Goal: Task Accomplishment & Management: Manage account settings

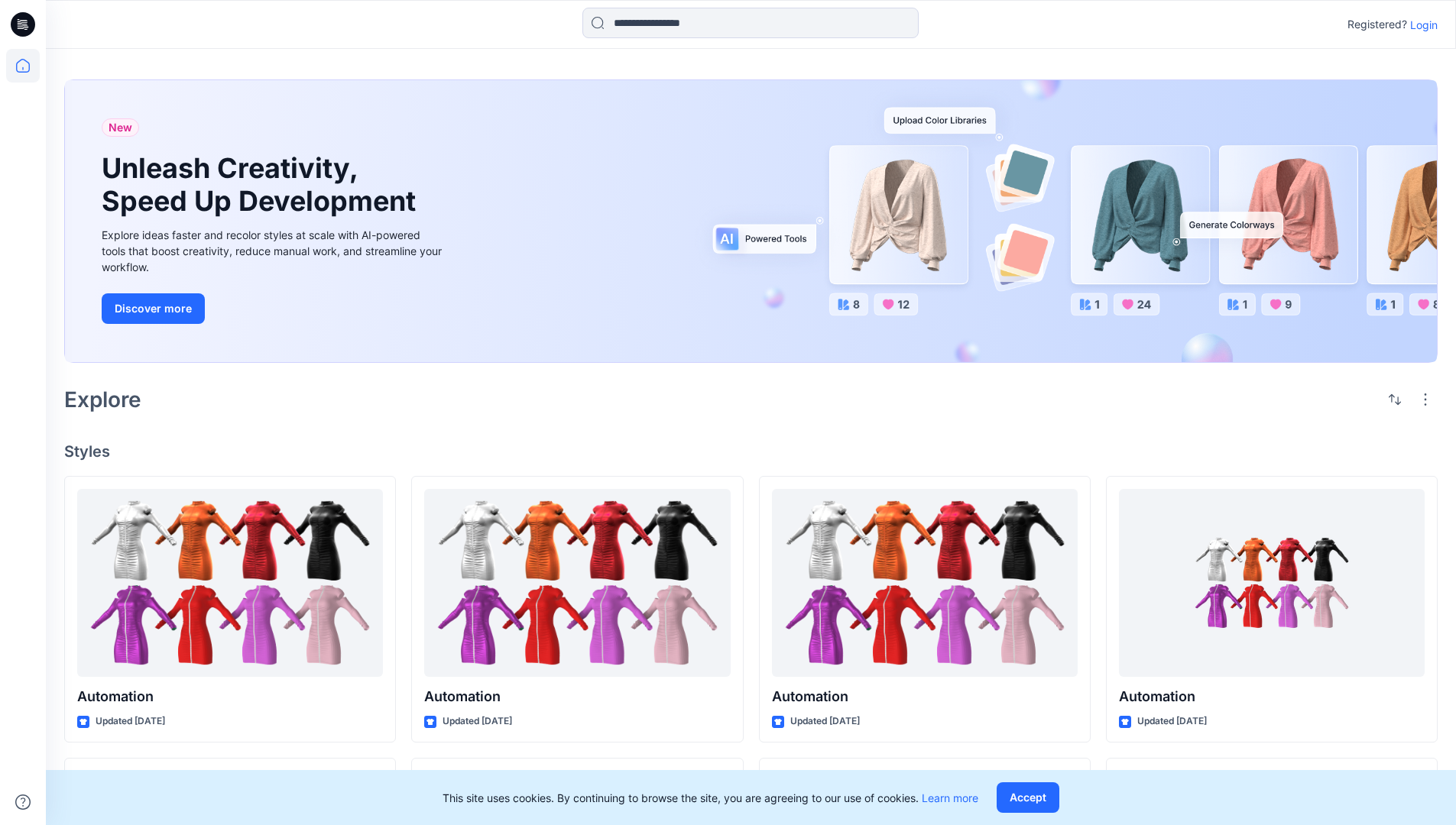
click at [1420, 24] on p "Login" at bounding box center [1424, 24] width 27 height 16
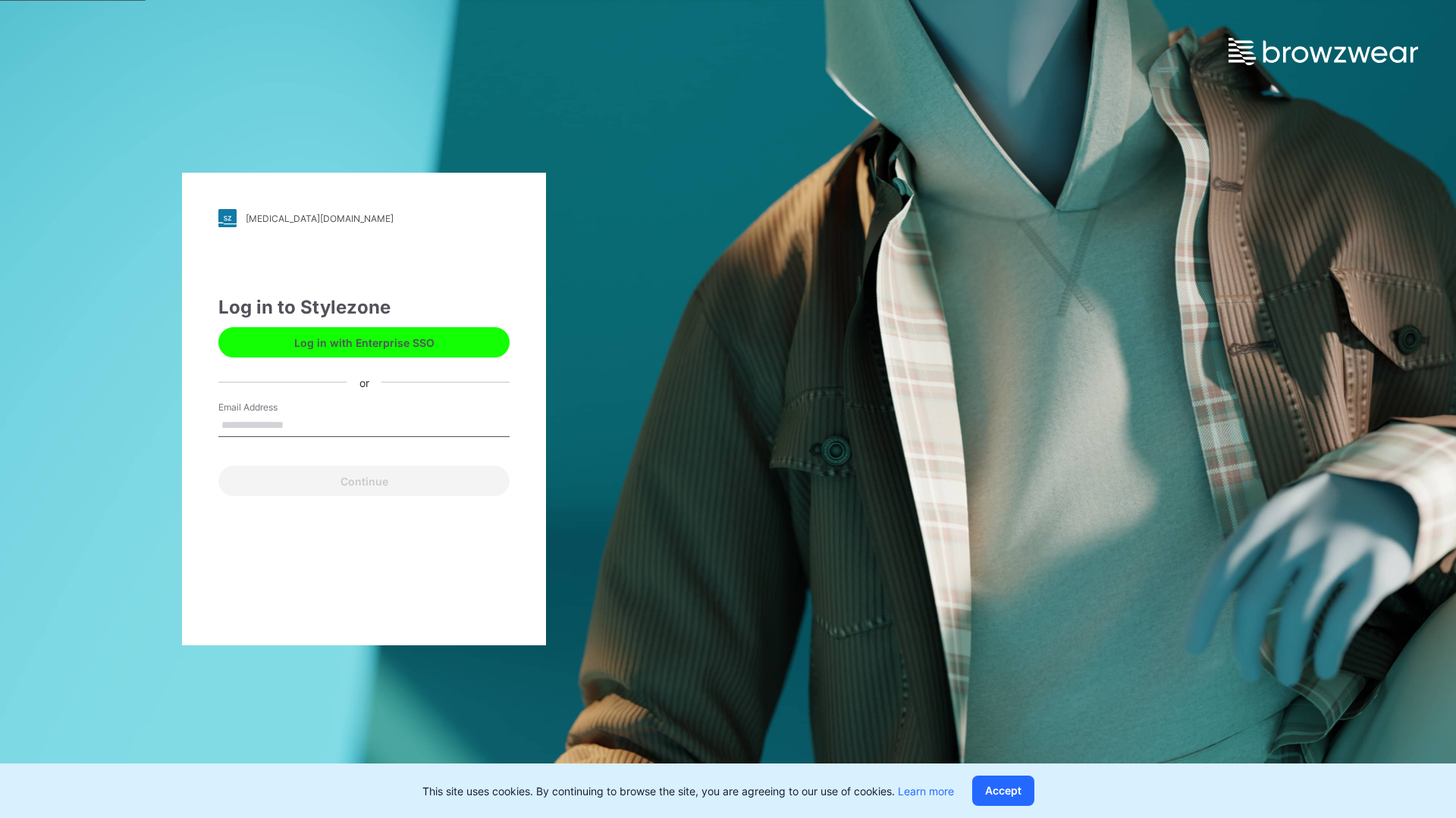
click at [299, 424] on input "Email Address" at bounding box center [364, 426] width 291 height 22
type input "**********"
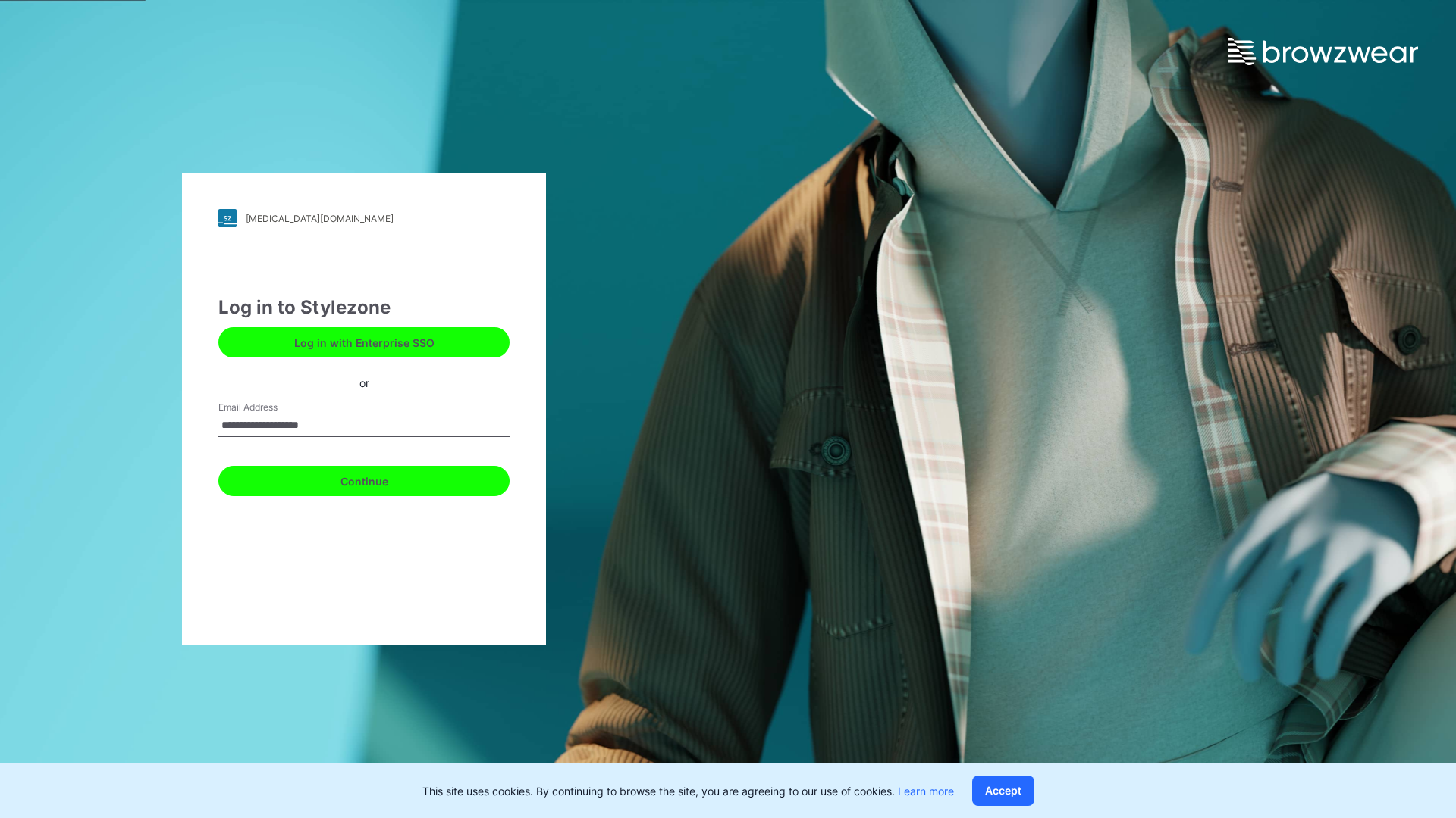
click at [380, 479] on button "Continue" at bounding box center [364, 481] width 291 height 31
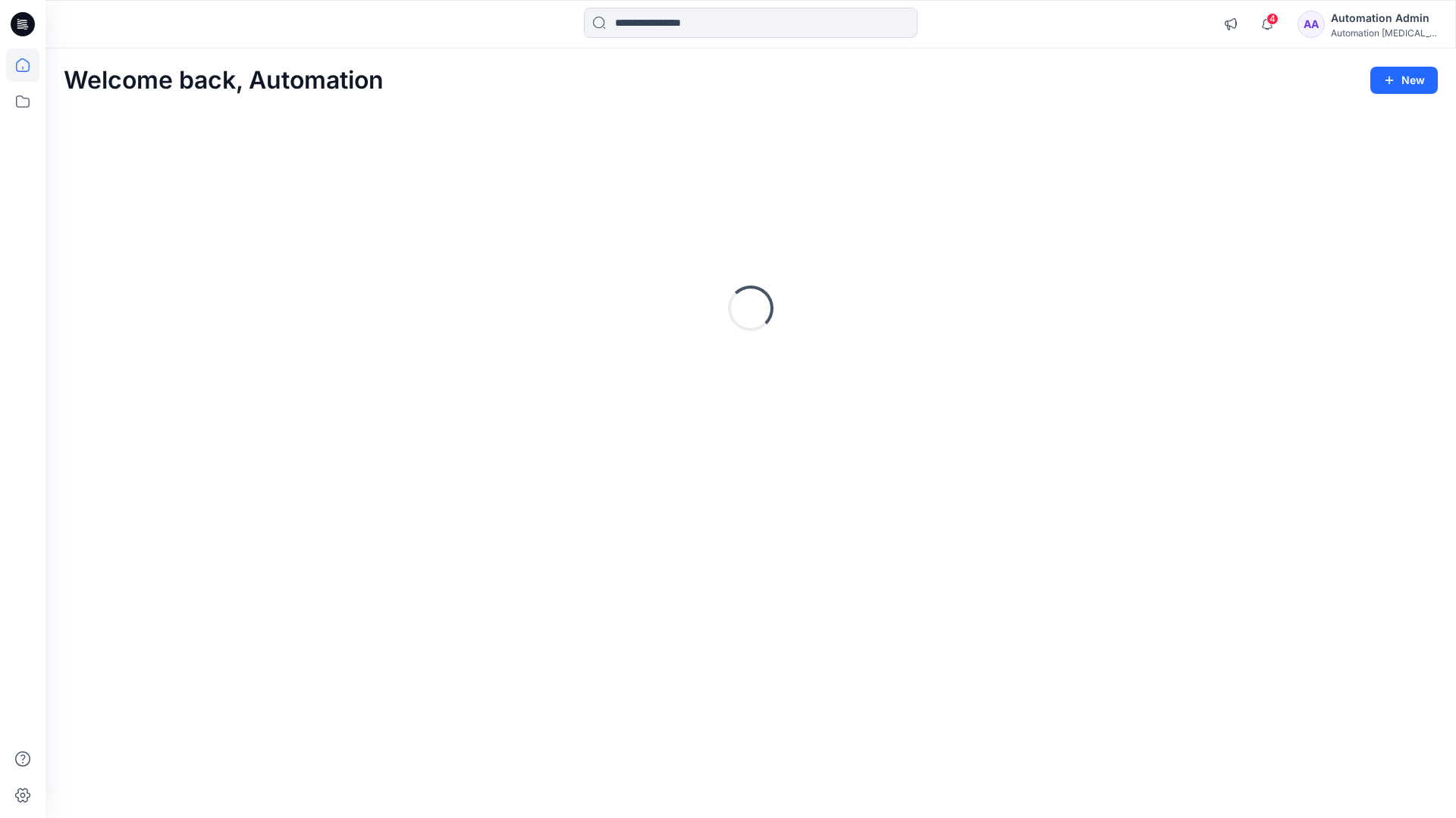
click at [29, 65] on icon at bounding box center [22, 65] width 14 height 14
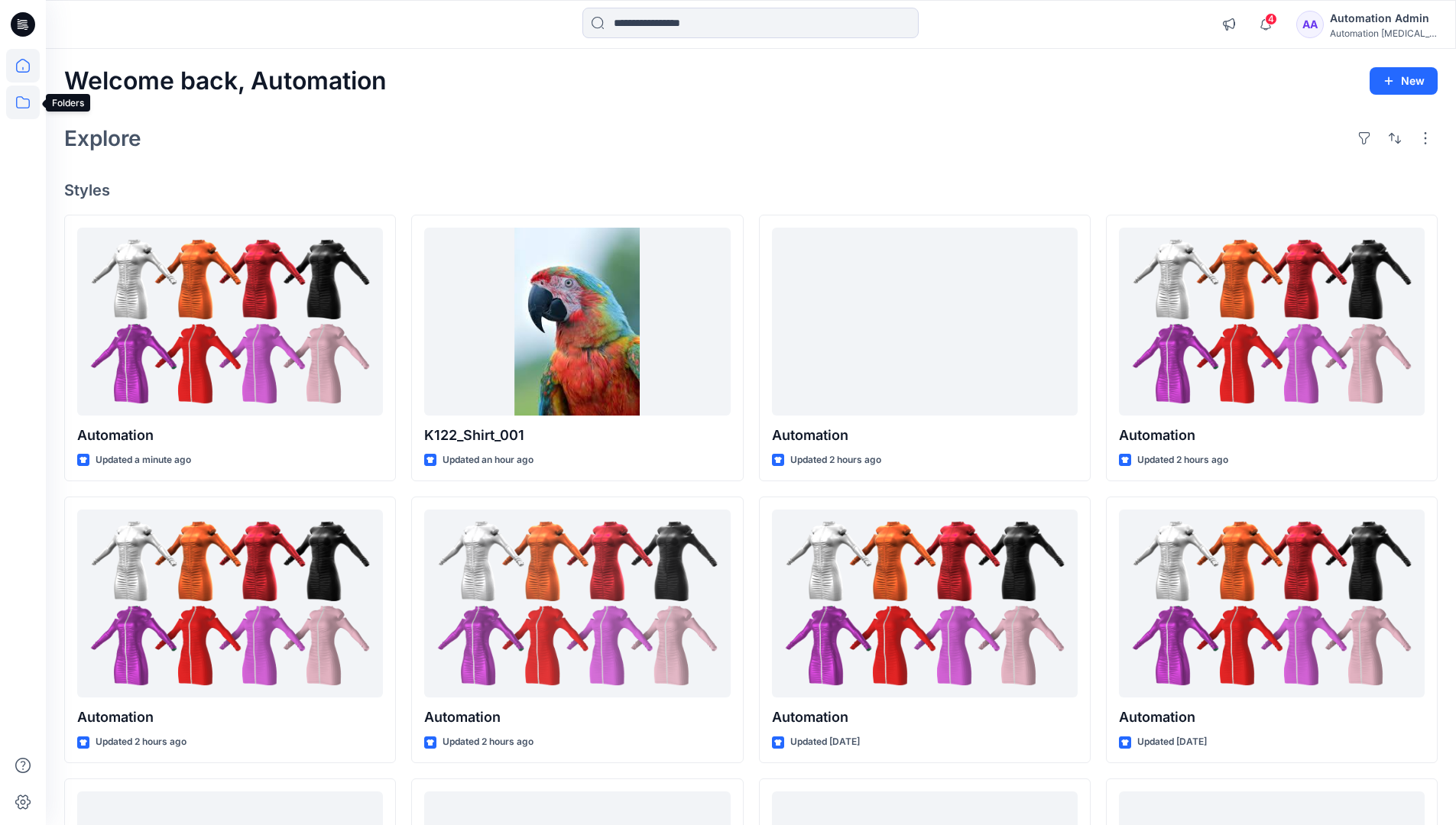
click at [24, 101] on icon at bounding box center [23, 102] width 34 height 34
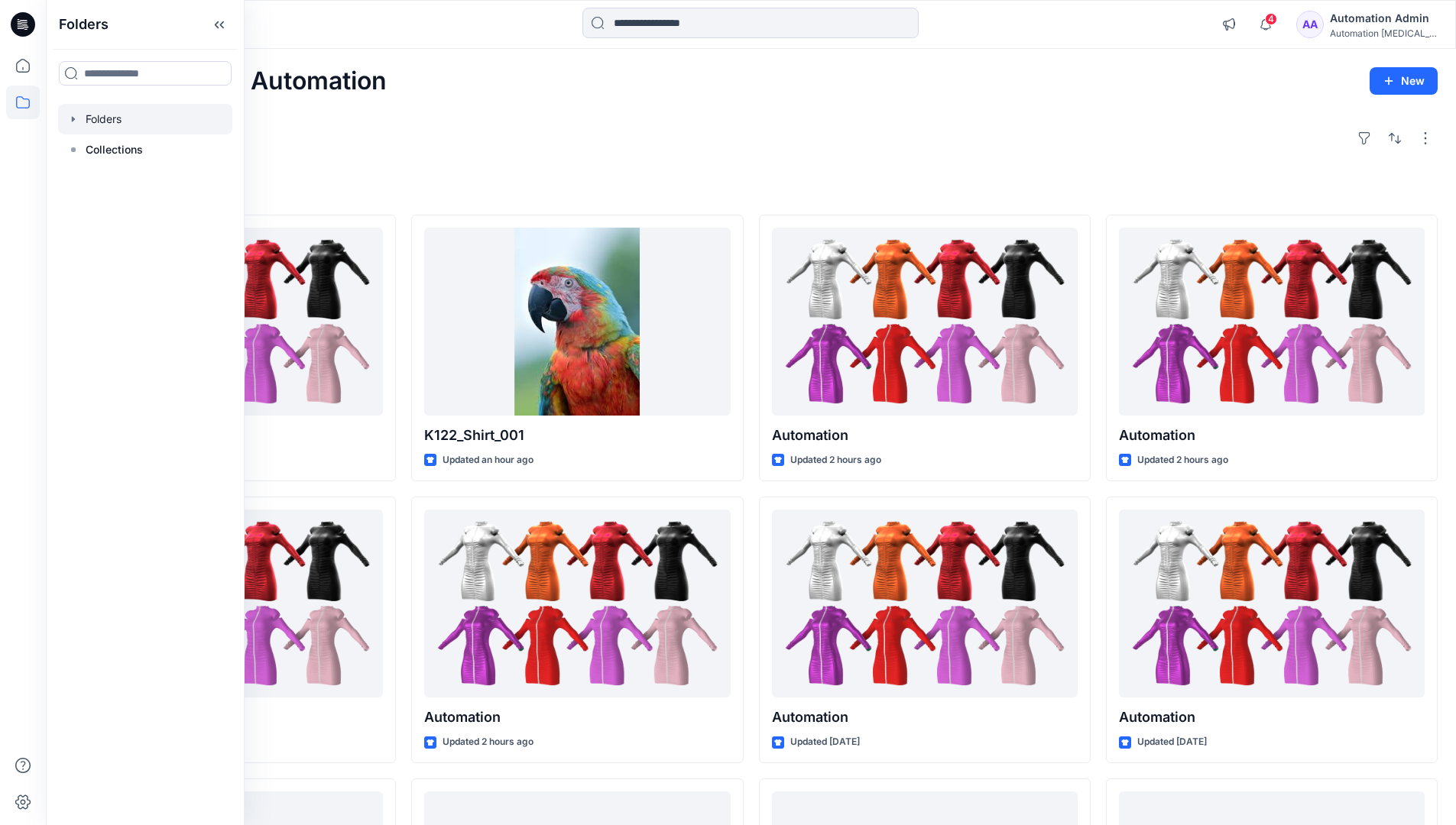
click at [102, 116] on div at bounding box center [145, 119] width 174 height 31
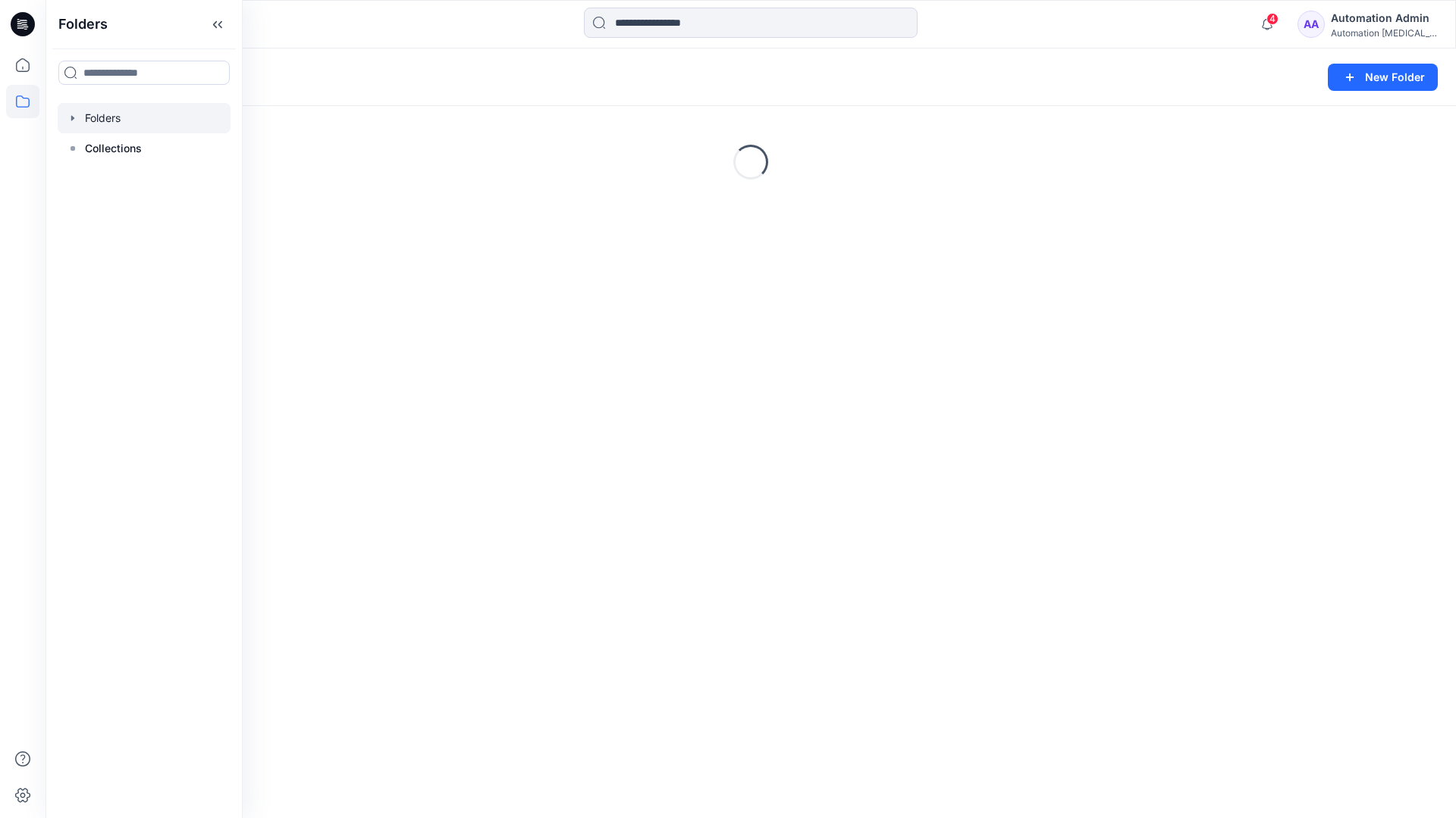
scroll to position [264, 0]
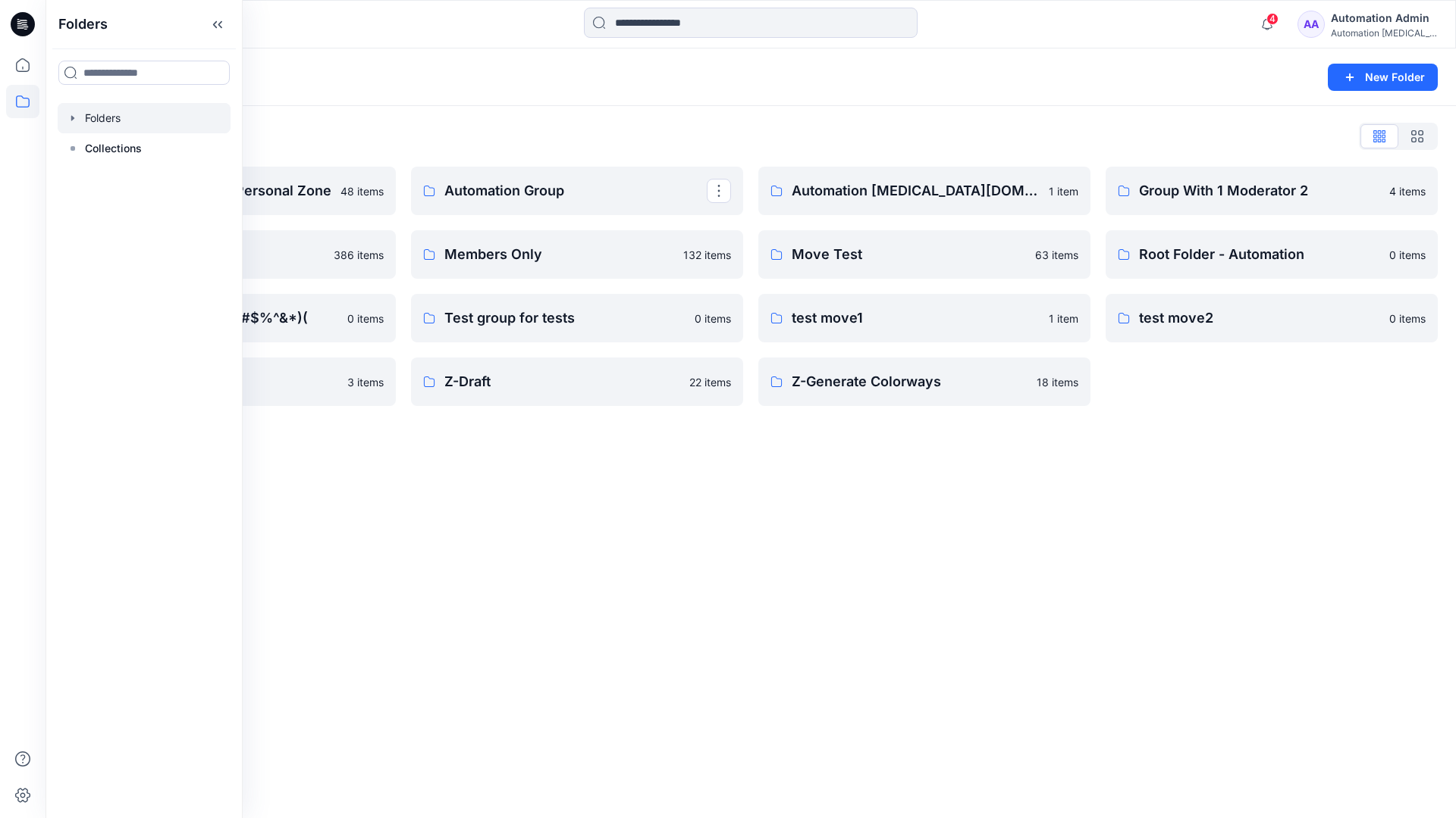
click at [551, 197] on p "Automation Group" at bounding box center [575, 191] width 262 height 21
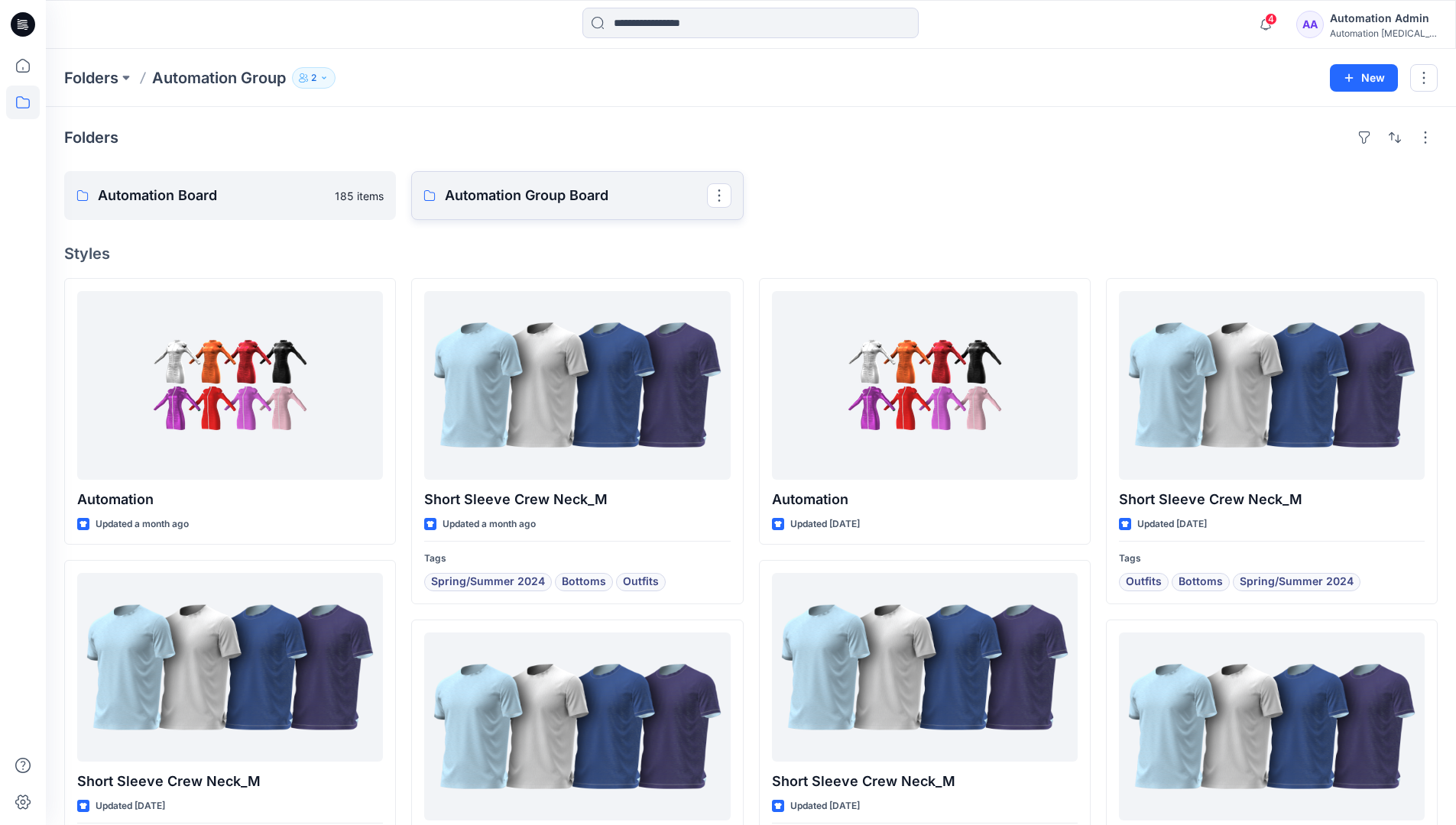
click at [518, 205] on p "Automation Group Board" at bounding box center [575, 195] width 261 height 22
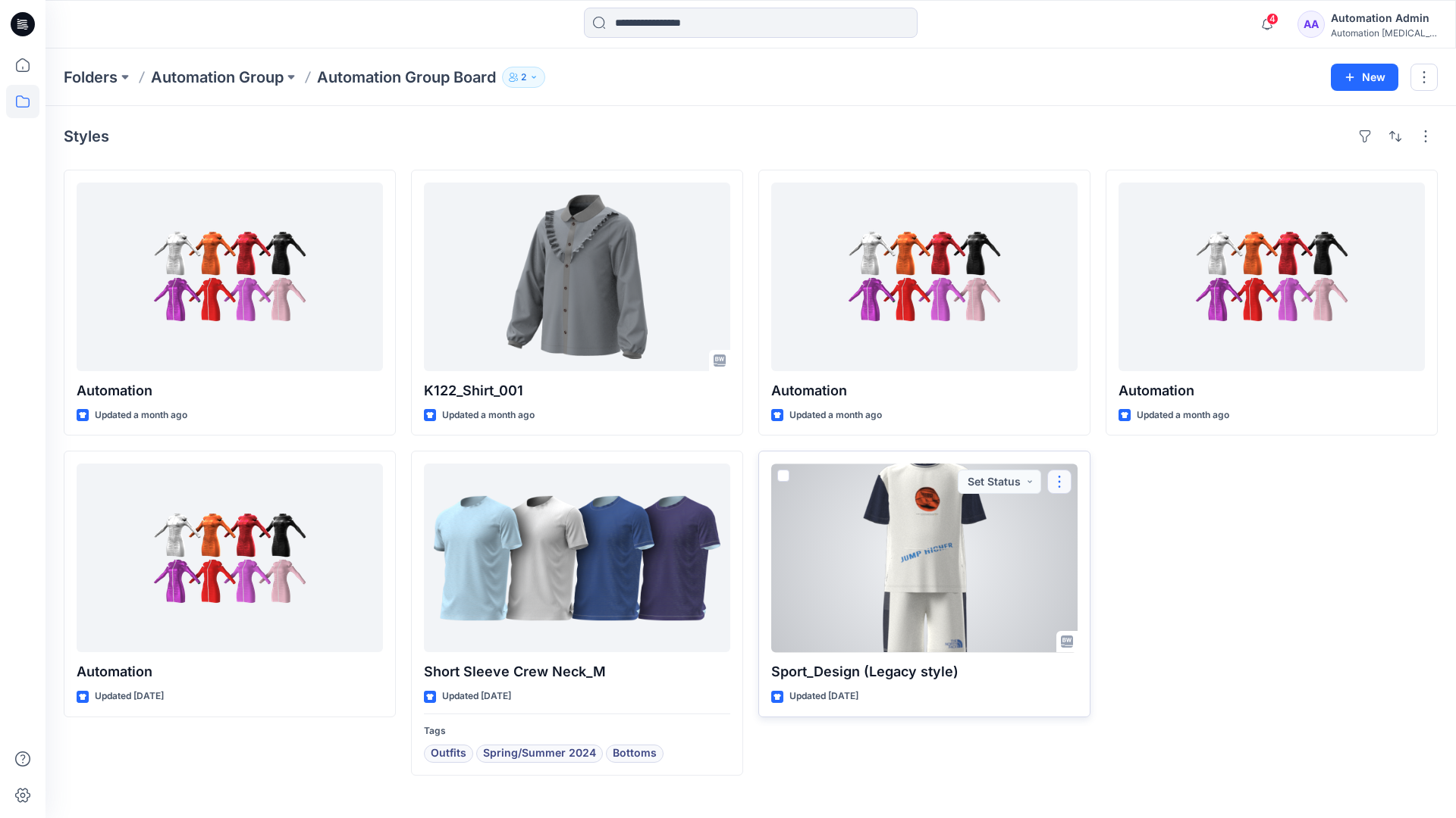
click at [1058, 481] on button "button" at bounding box center [1059, 482] width 24 height 24
click at [1095, 627] on p "Move to" at bounding box center [1097, 629] width 40 height 16
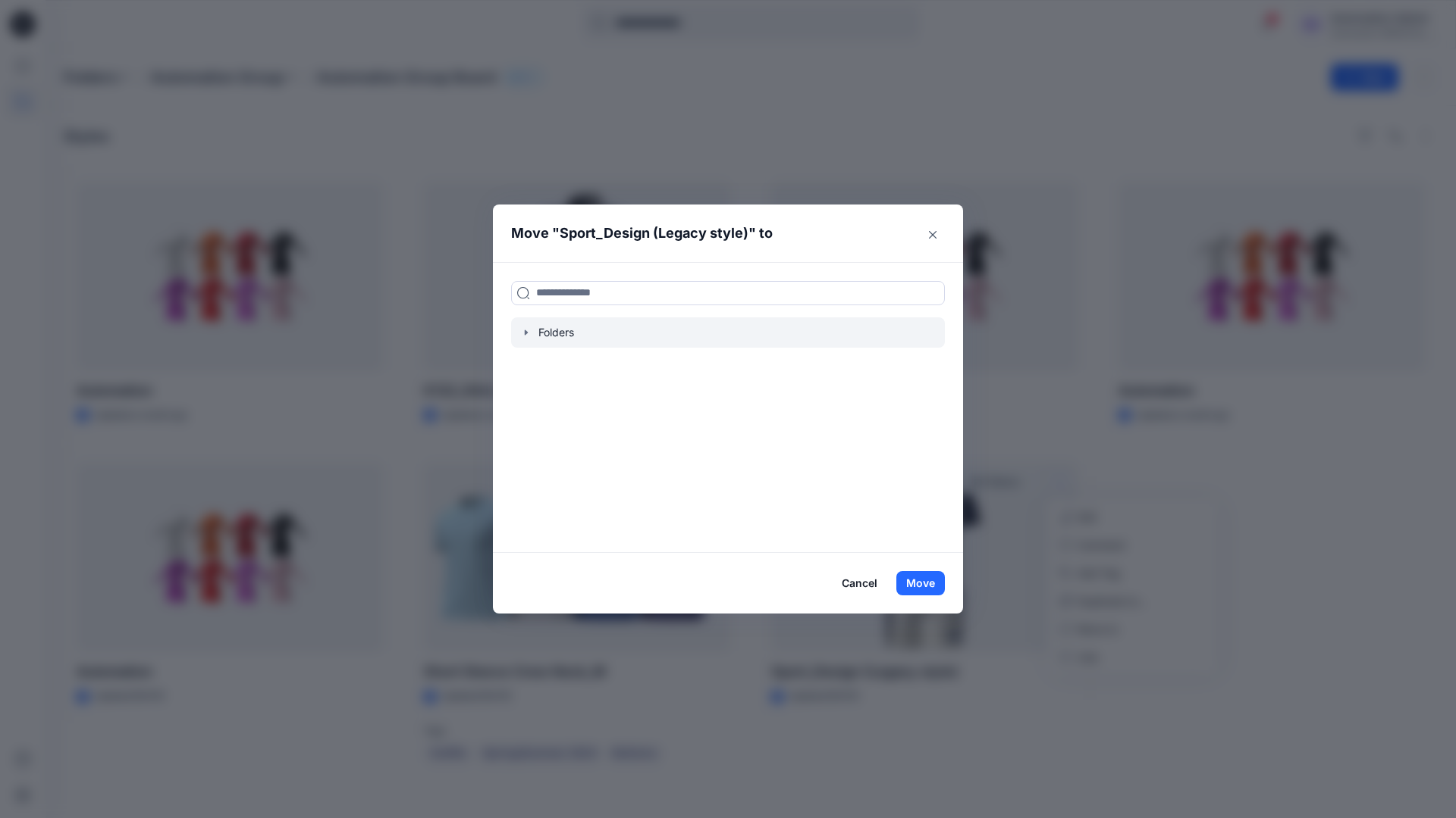
click at [523, 331] on icon "button" at bounding box center [526, 333] width 12 height 12
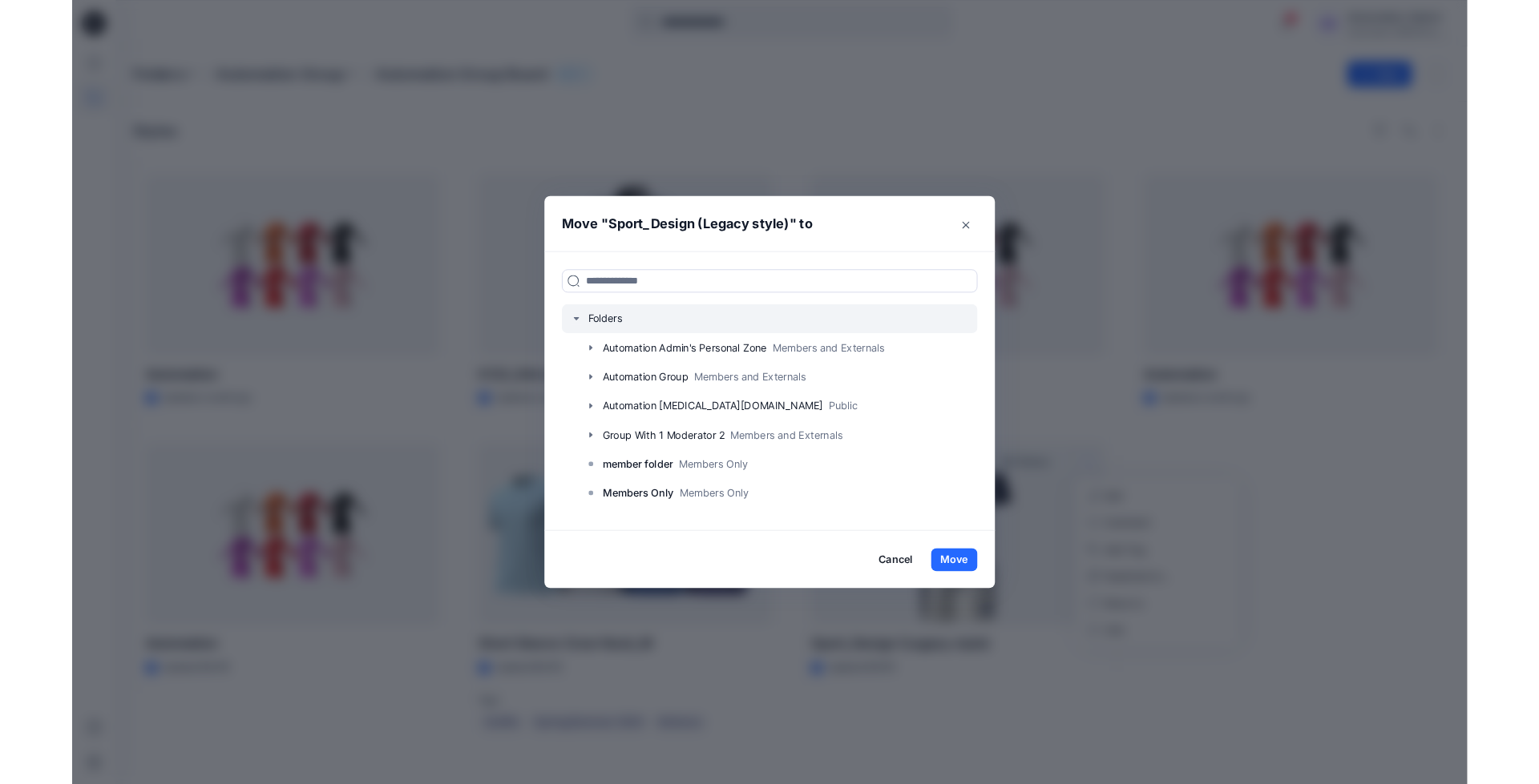
scroll to position [126, 0]
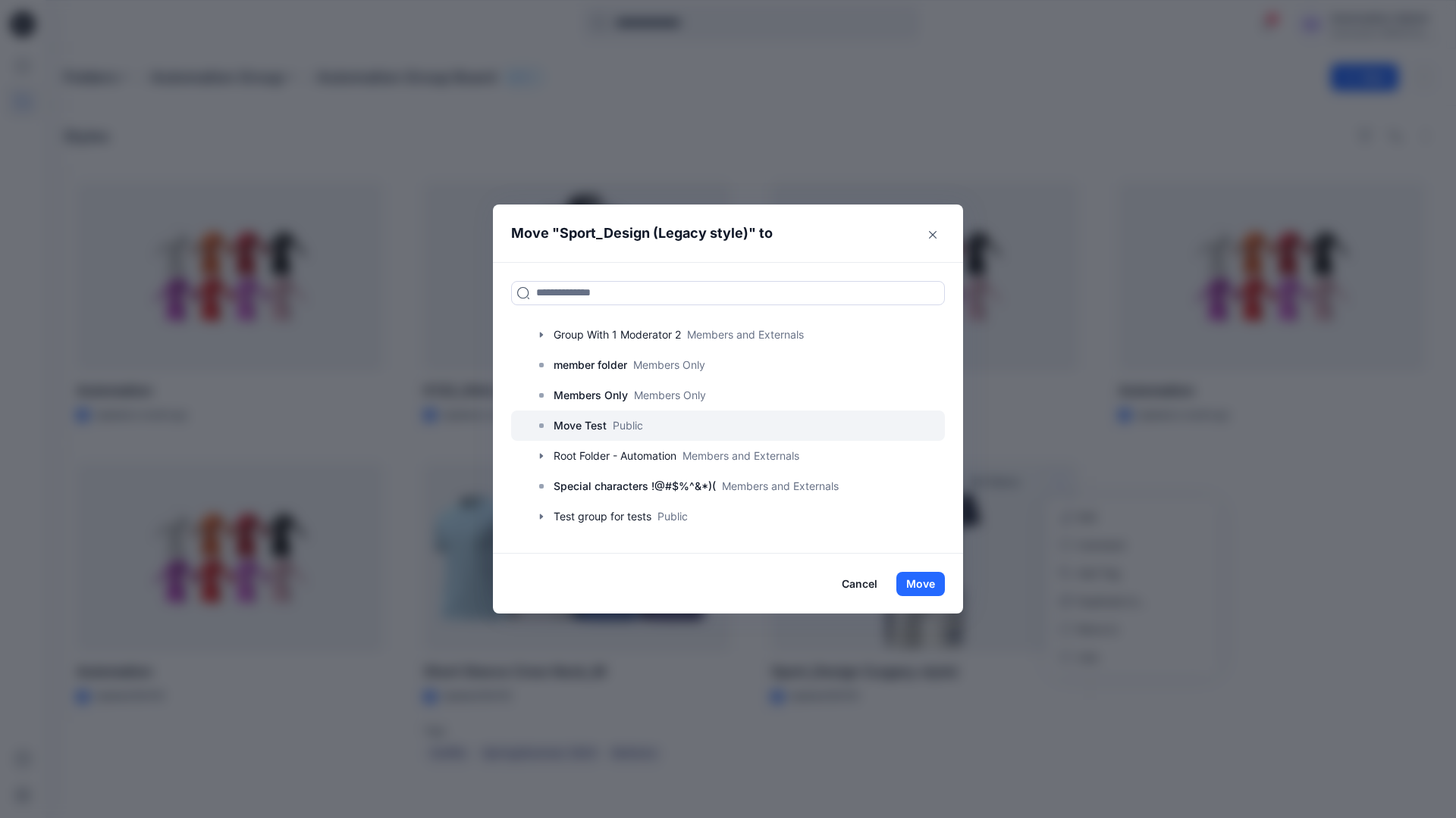
click at [584, 429] on p "Move Test" at bounding box center [580, 426] width 53 height 19
click at [924, 582] on button "Move" at bounding box center [920, 584] width 48 height 24
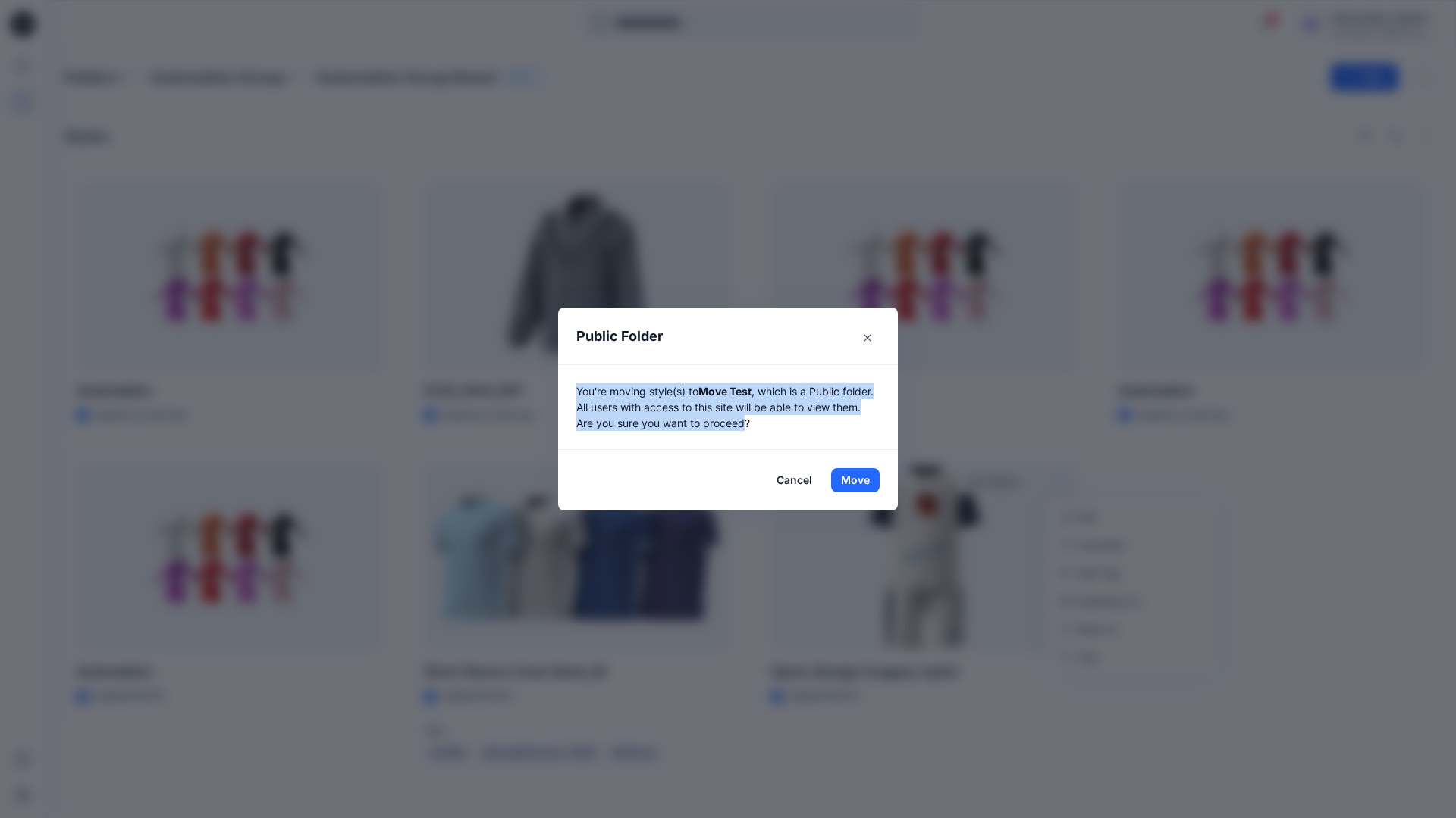
drag, startPoint x: 924, startPoint y: 582, endPoint x: 779, endPoint y: 423, distance: 215.2
click at [779, 423] on p "You're moving style(s) to Move Test , which is a Public folder. All users with …" at bounding box center [727, 407] width 303 height 48
click at [855, 481] on button "Move" at bounding box center [855, 481] width 48 height 24
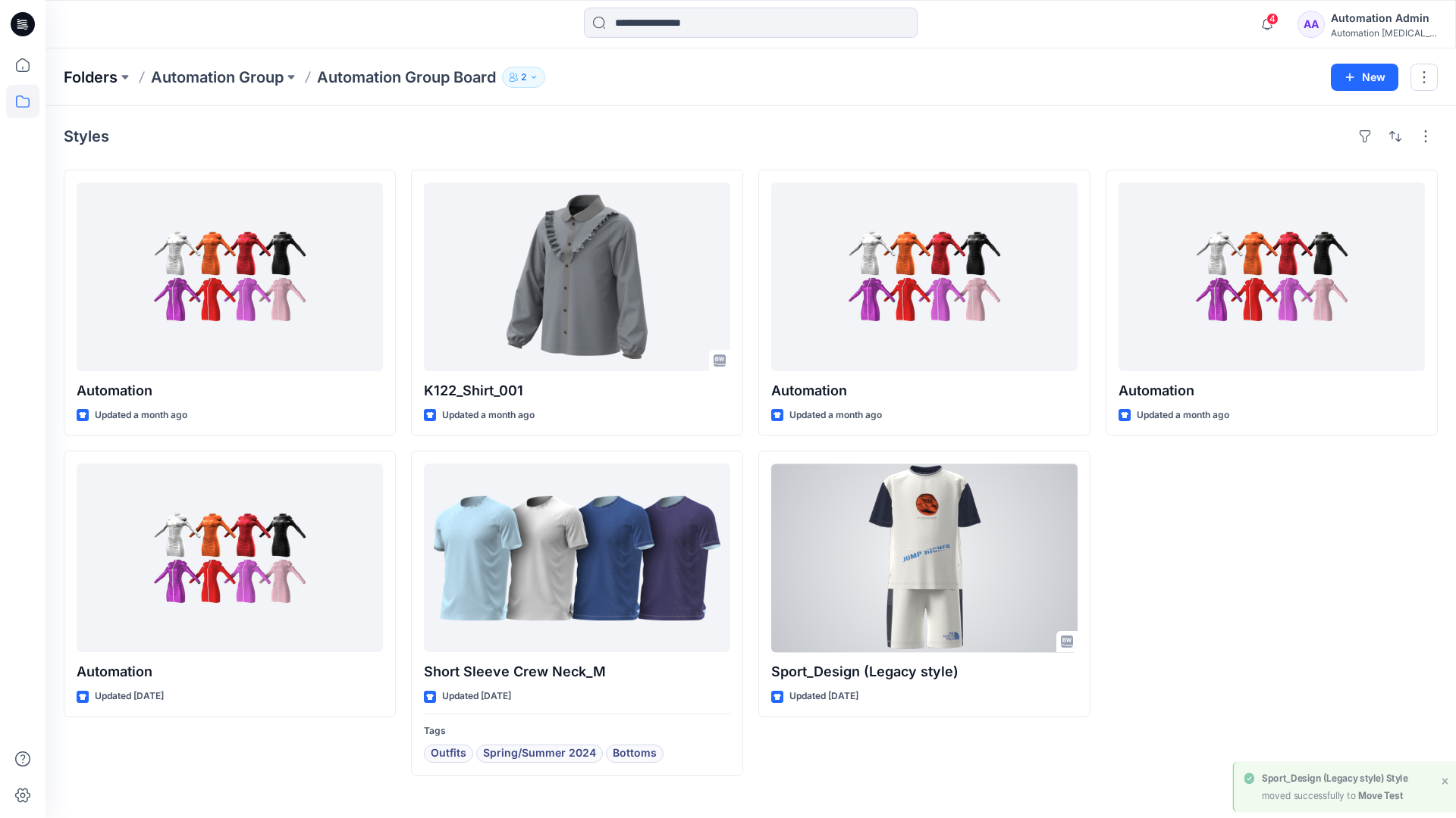
click at [89, 73] on p "Folders" at bounding box center [90, 77] width 54 height 21
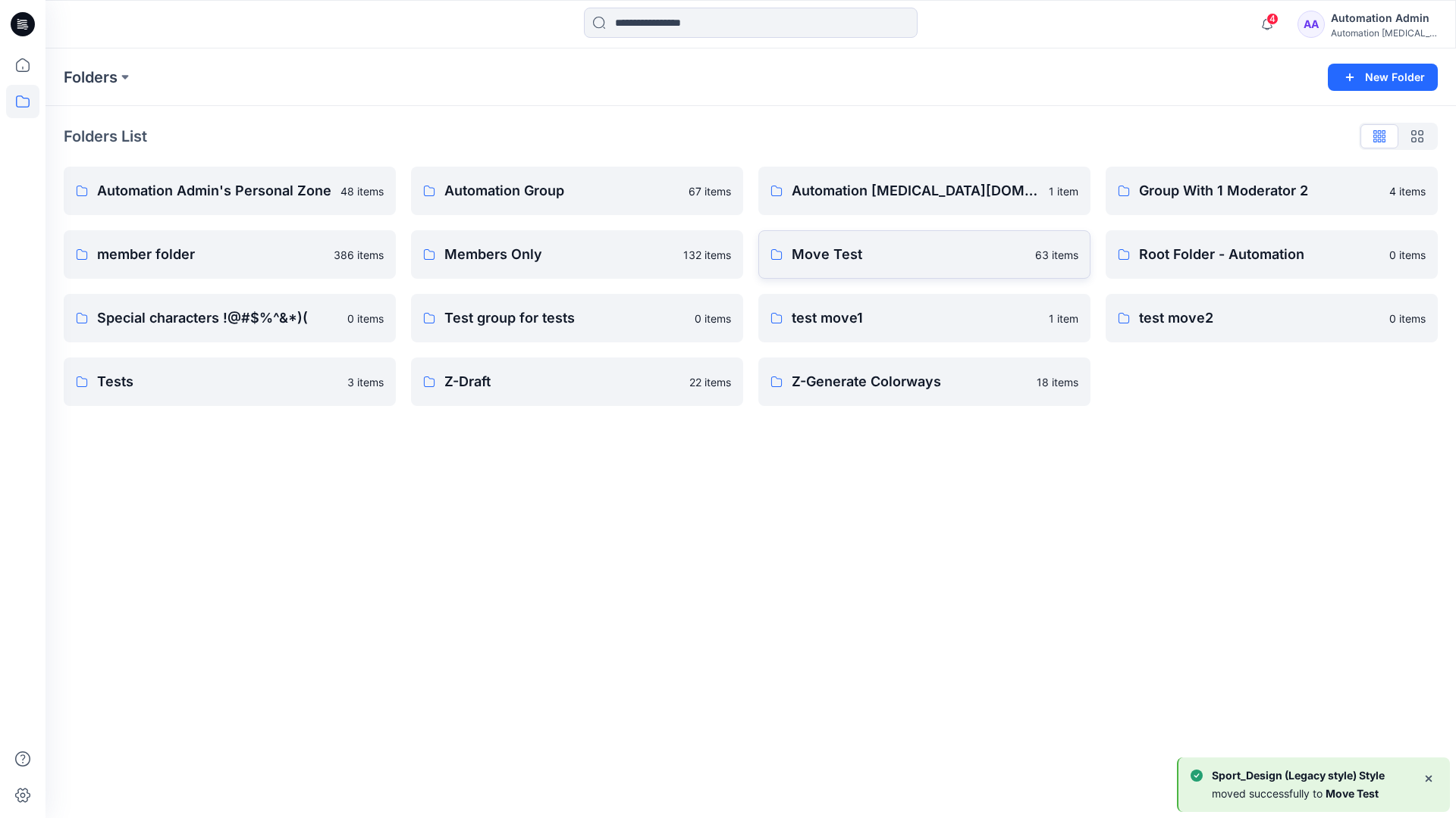
click at [875, 263] on p "Move Test" at bounding box center [908, 254] width 234 height 21
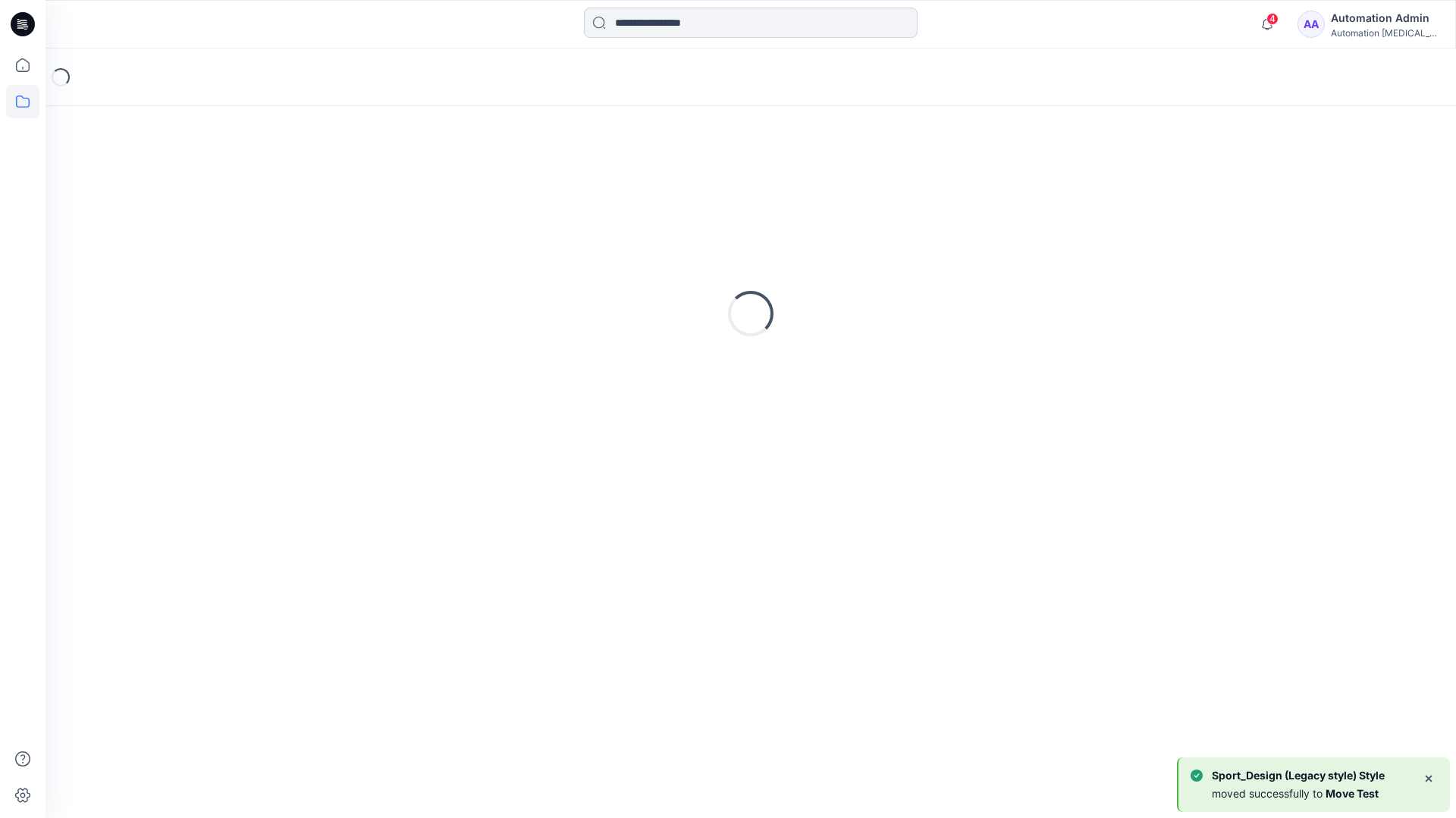
click at [684, 29] on input at bounding box center [750, 22] width 334 height 31
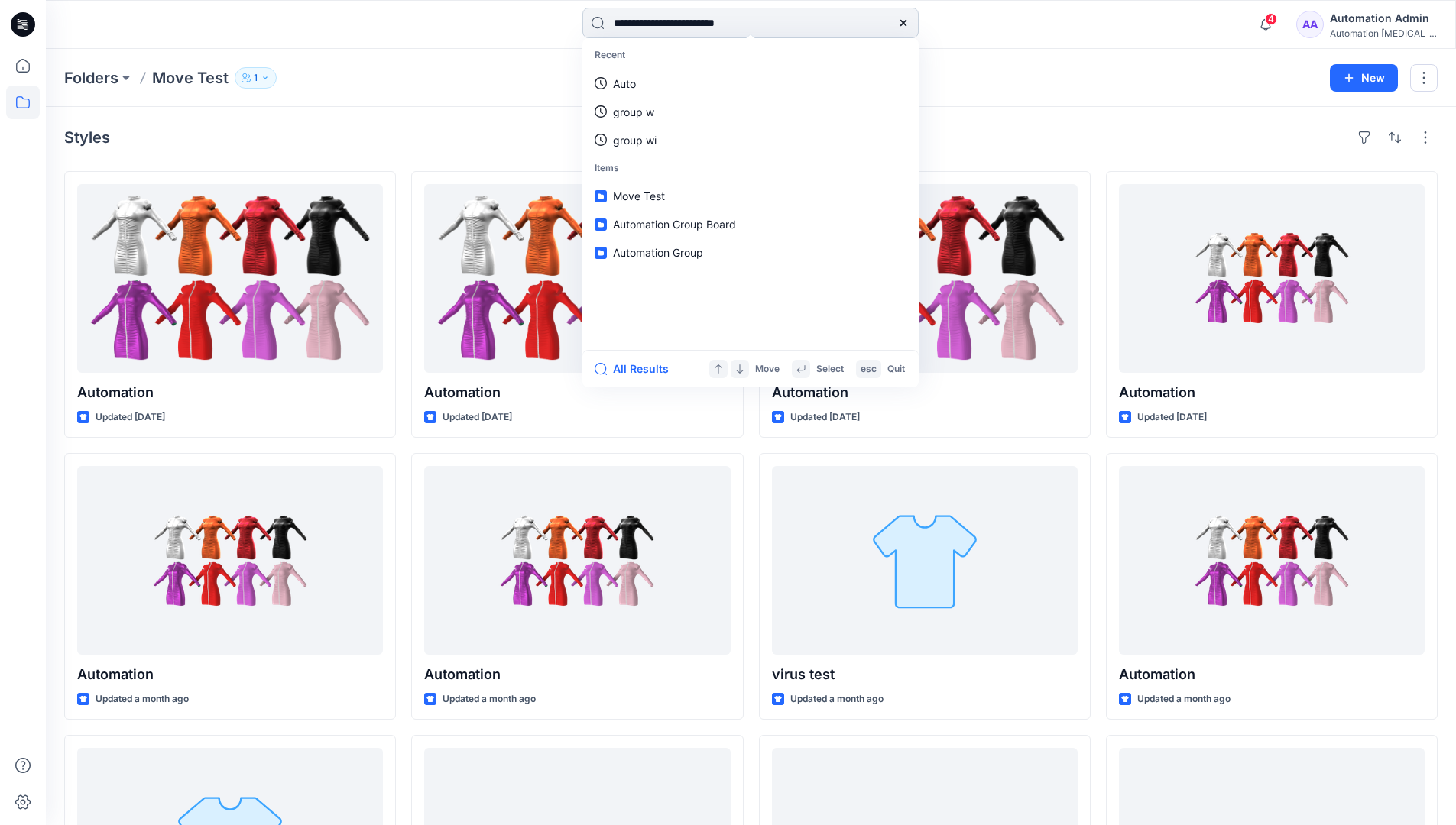
type input "**********"
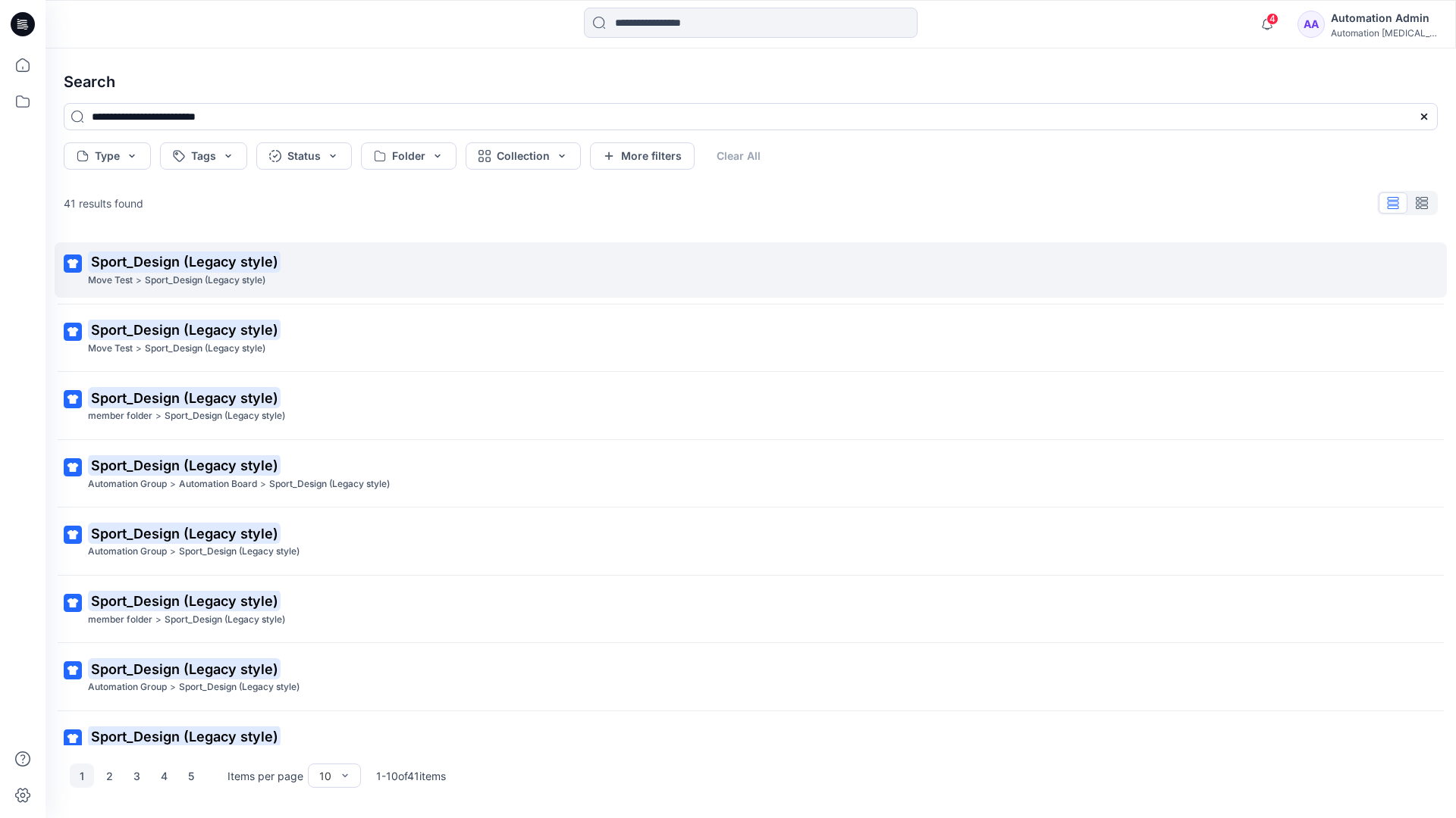
click at [116, 262] on mark "Sport_Design (Legacy style)" at bounding box center [184, 261] width 193 height 21
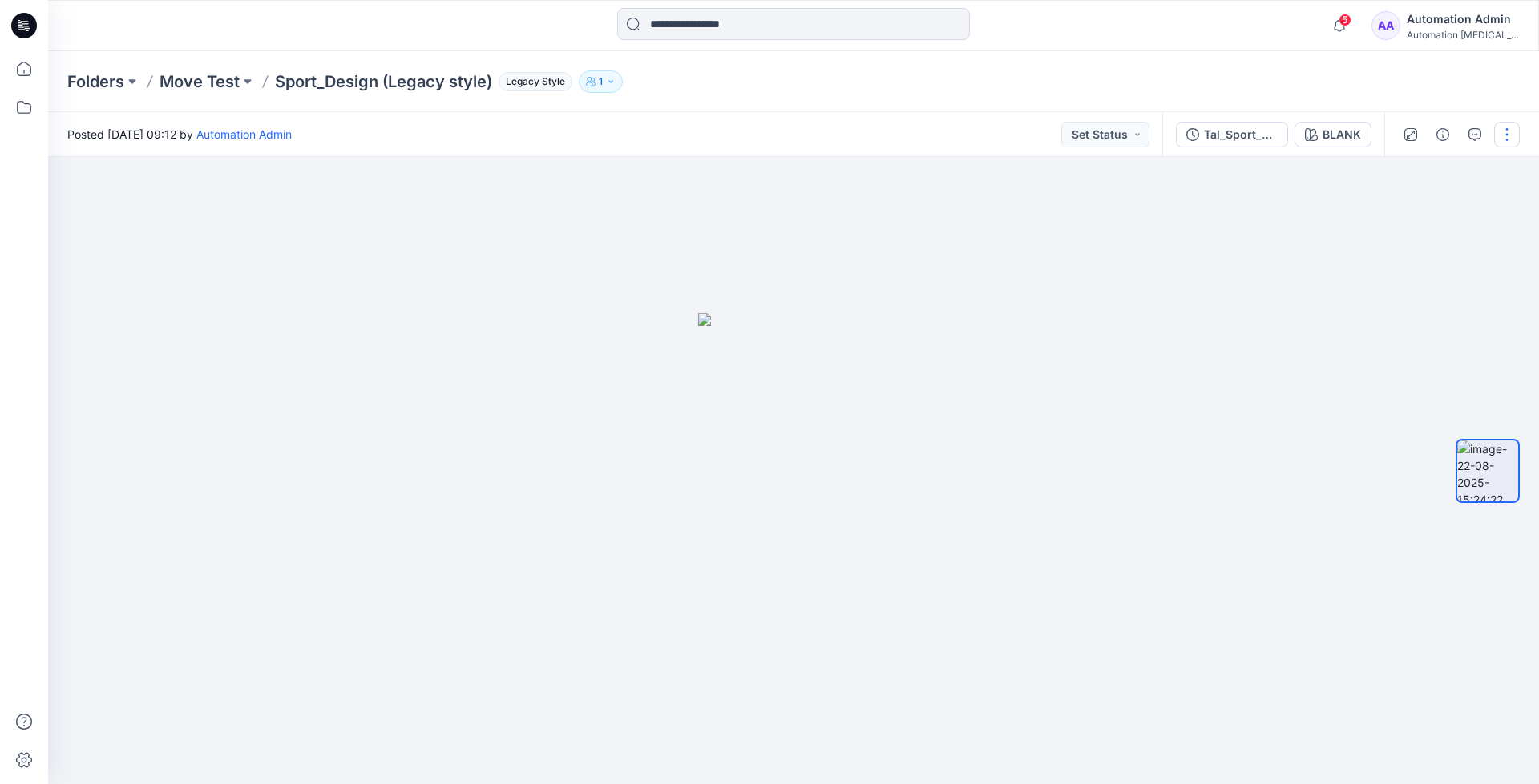
click at [1509, 137] on button "button" at bounding box center [1506, 135] width 26 height 26
click at [1434, 285] on p "Move to..." at bounding box center [1420, 290] width 52 height 17
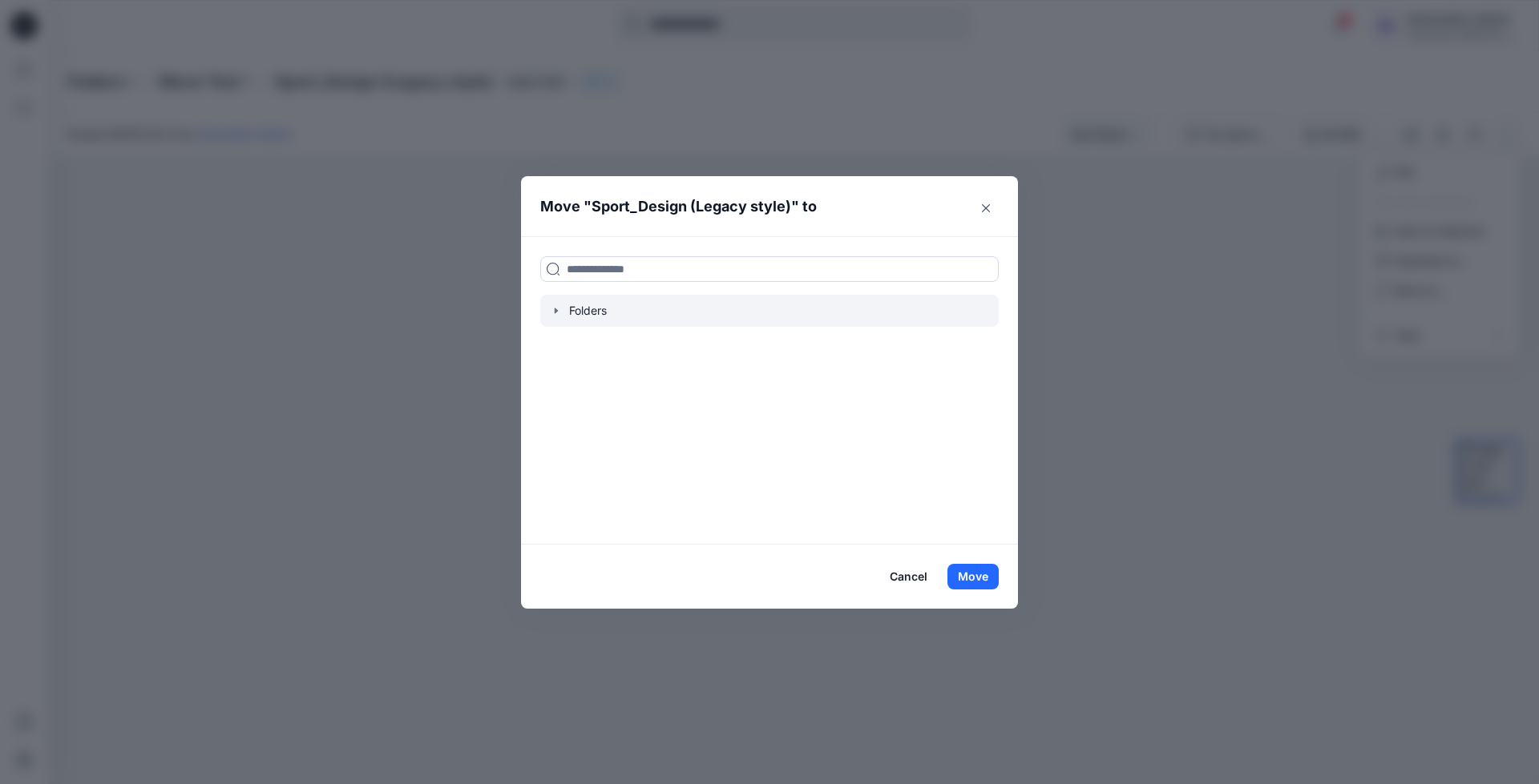
click at [556, 311] on icon "button" at bounding box center [556, 311] width 3 height 6
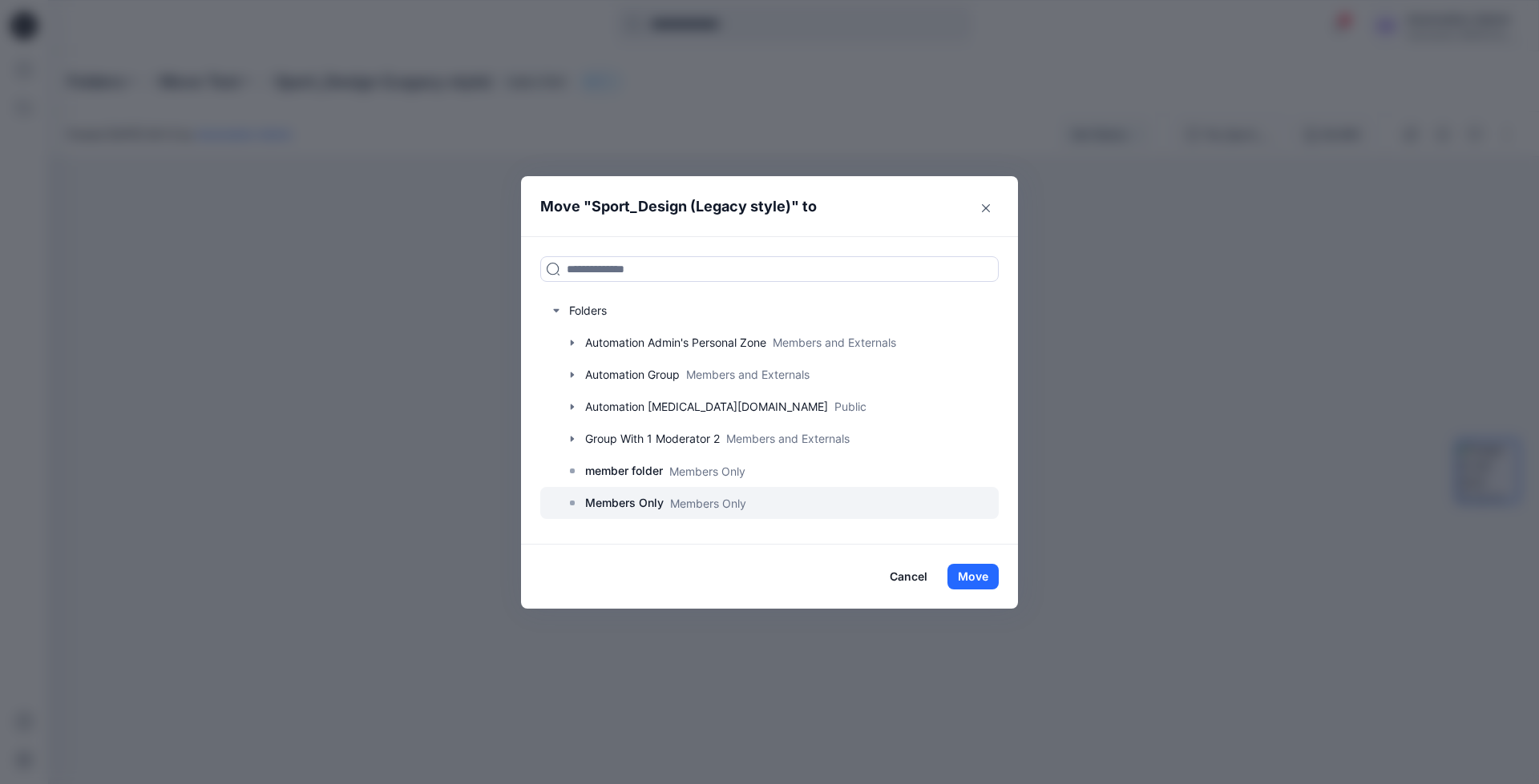
click at [629, 506] on p "Members Only" at bounding box center [625, 503] width 79 height 20
click at [989, 574] on button "Move" at bounding box center [972, 577] width 51 height 26
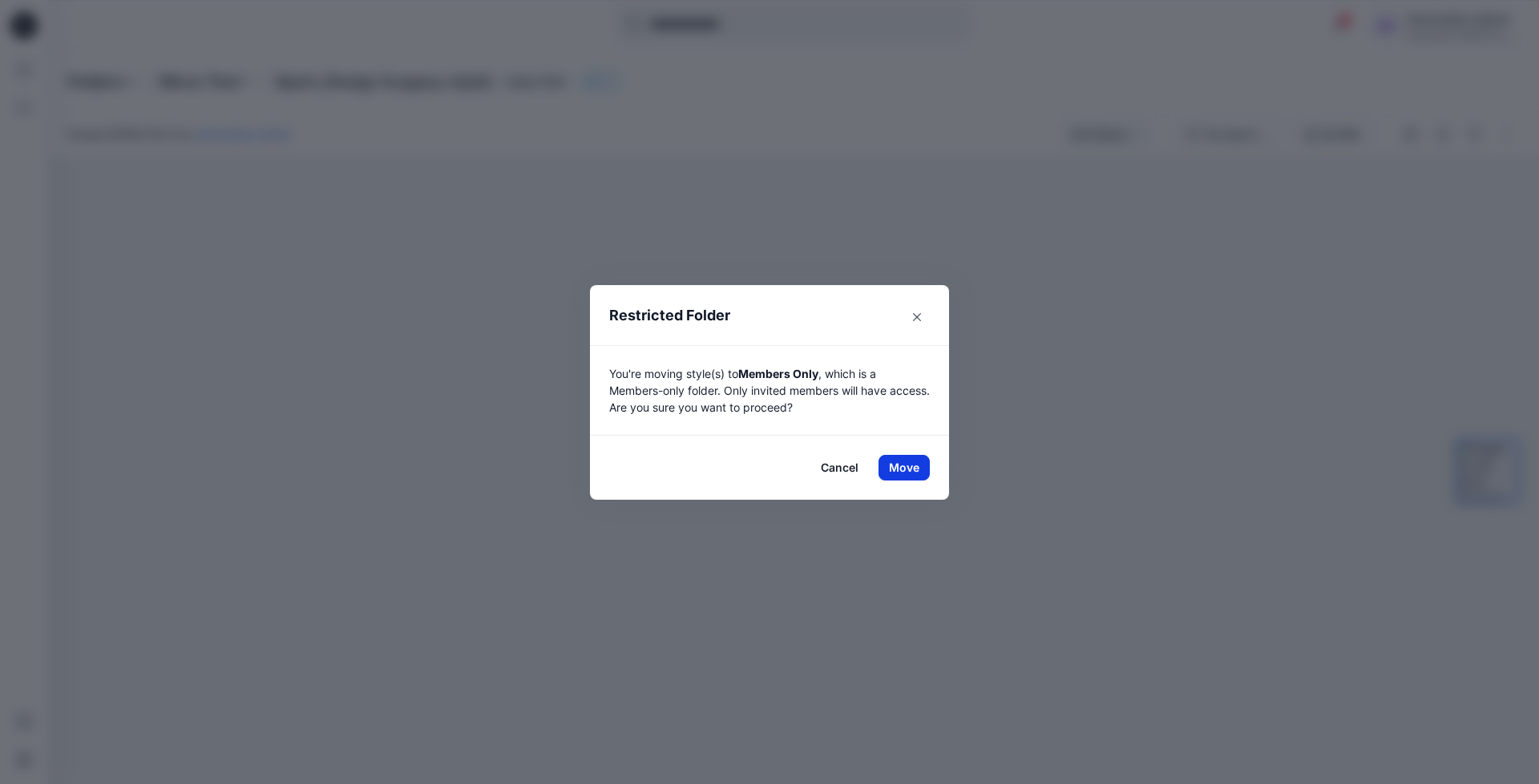
click at [896, 464] on button "Move" at bounding box center [903, 468] width 51 height 26
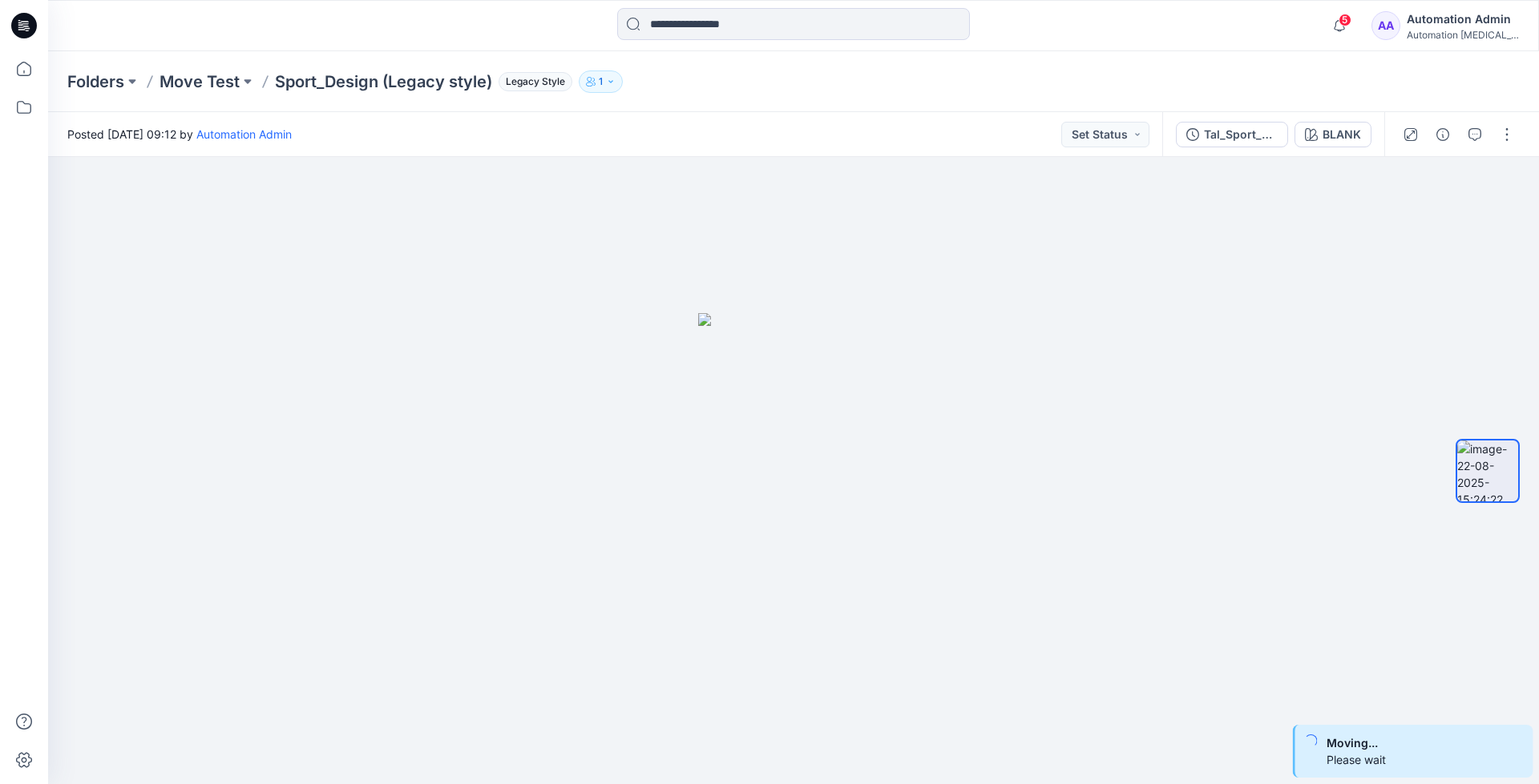
scroll to position [51, 0]
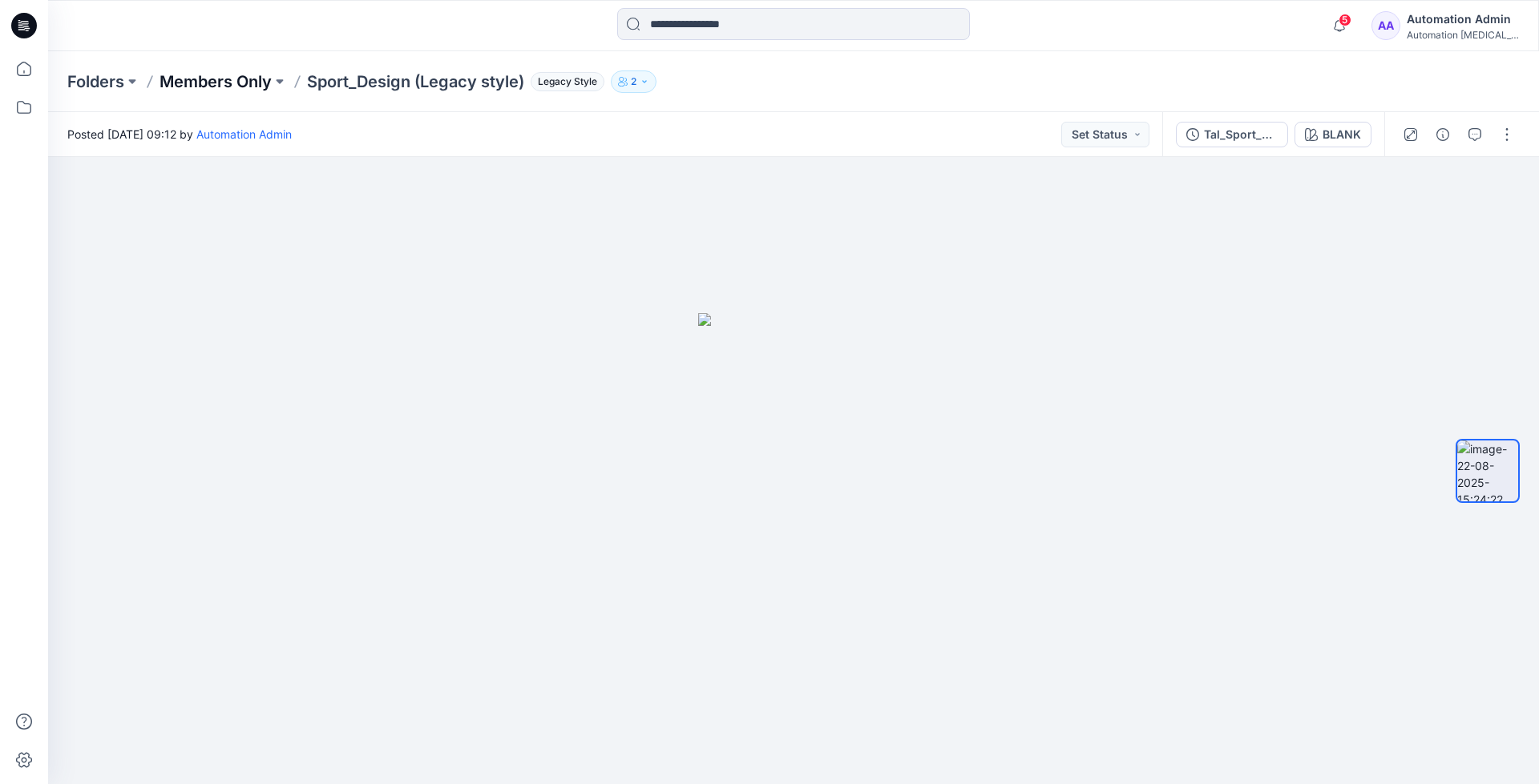
click at [222, 78] on p "Members Only" at bounding box center [216, 82] width 112 height 23
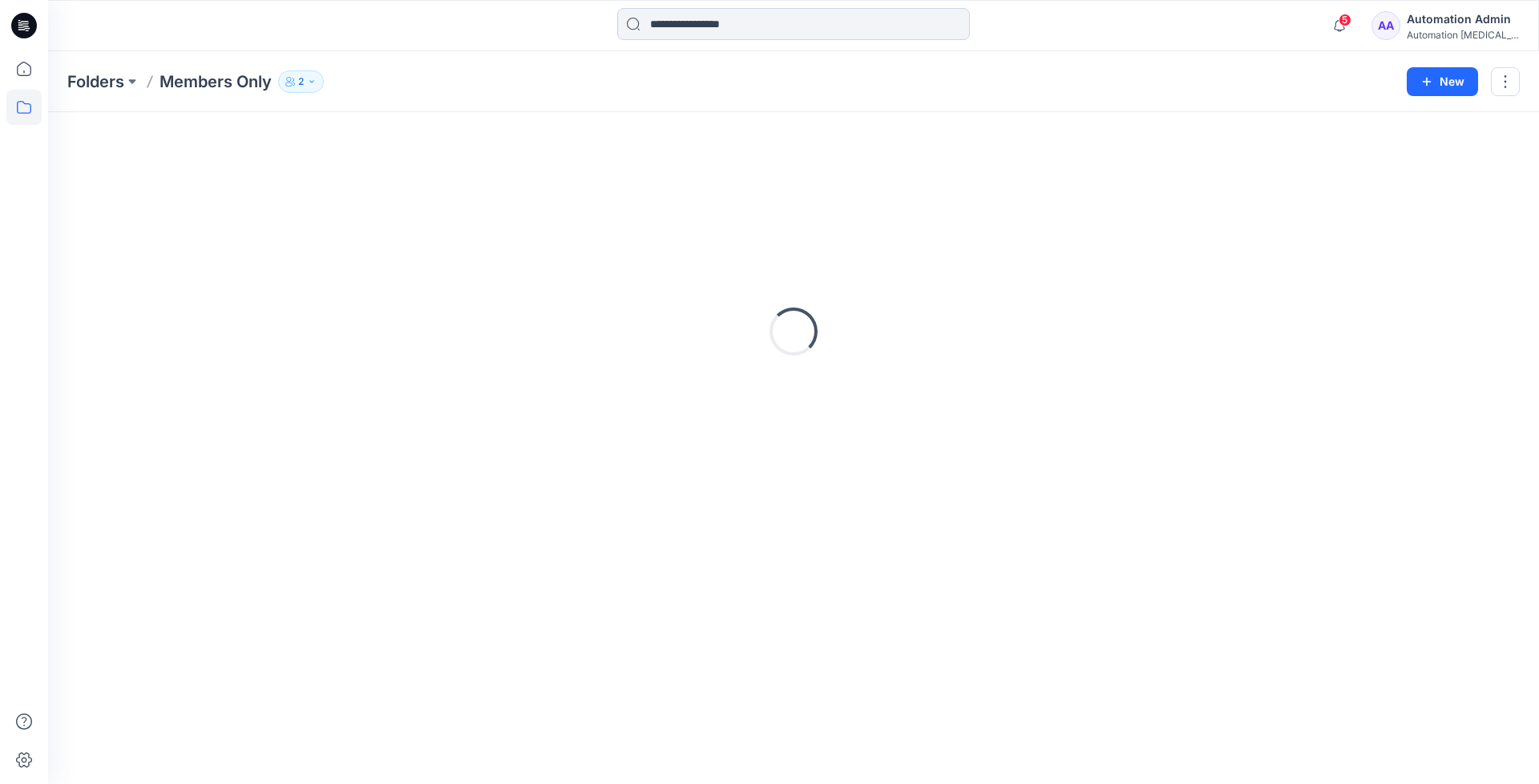
click at [739, 30] on input at bounding box center [793, 24] width 353 height 33
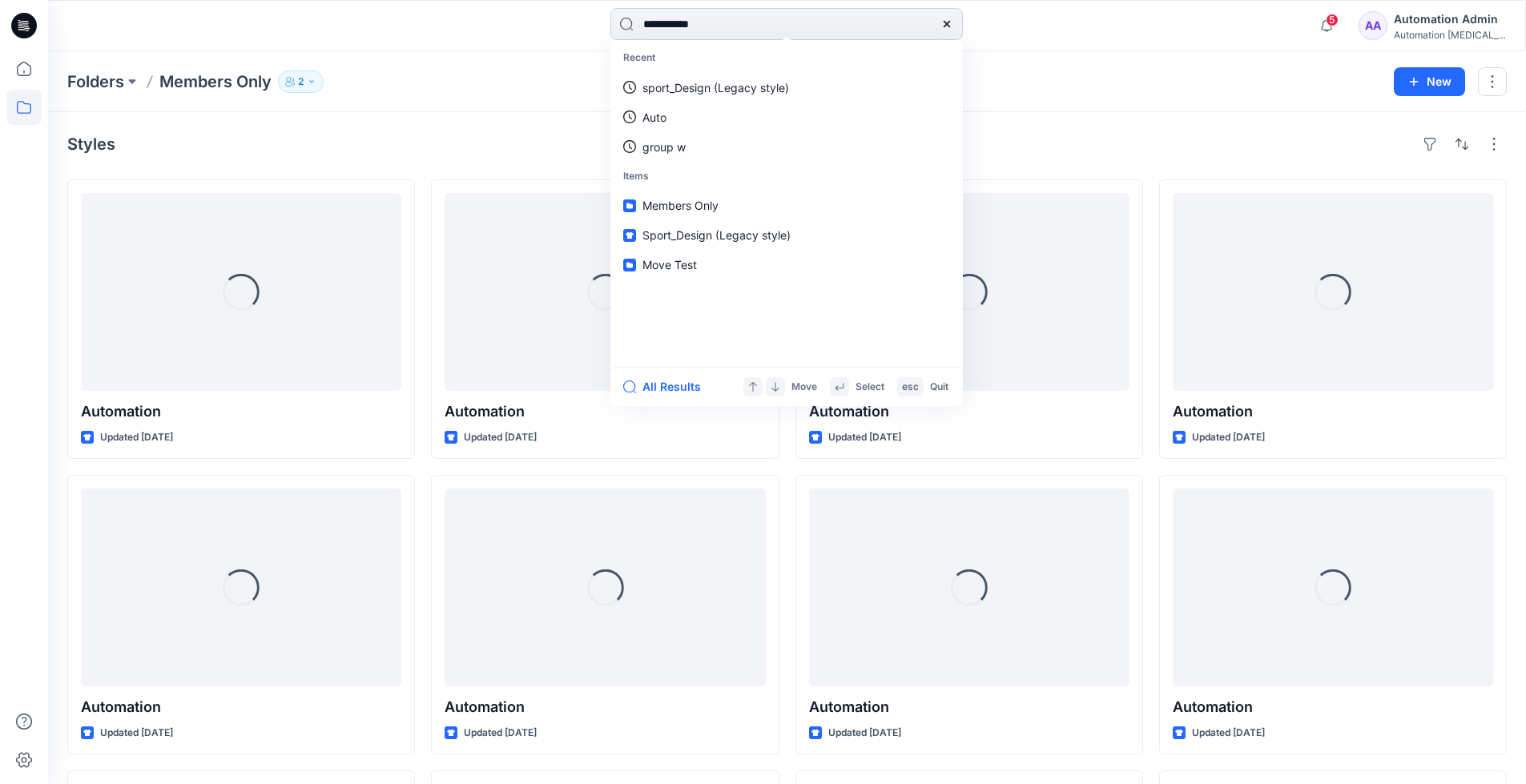
type input "**********"
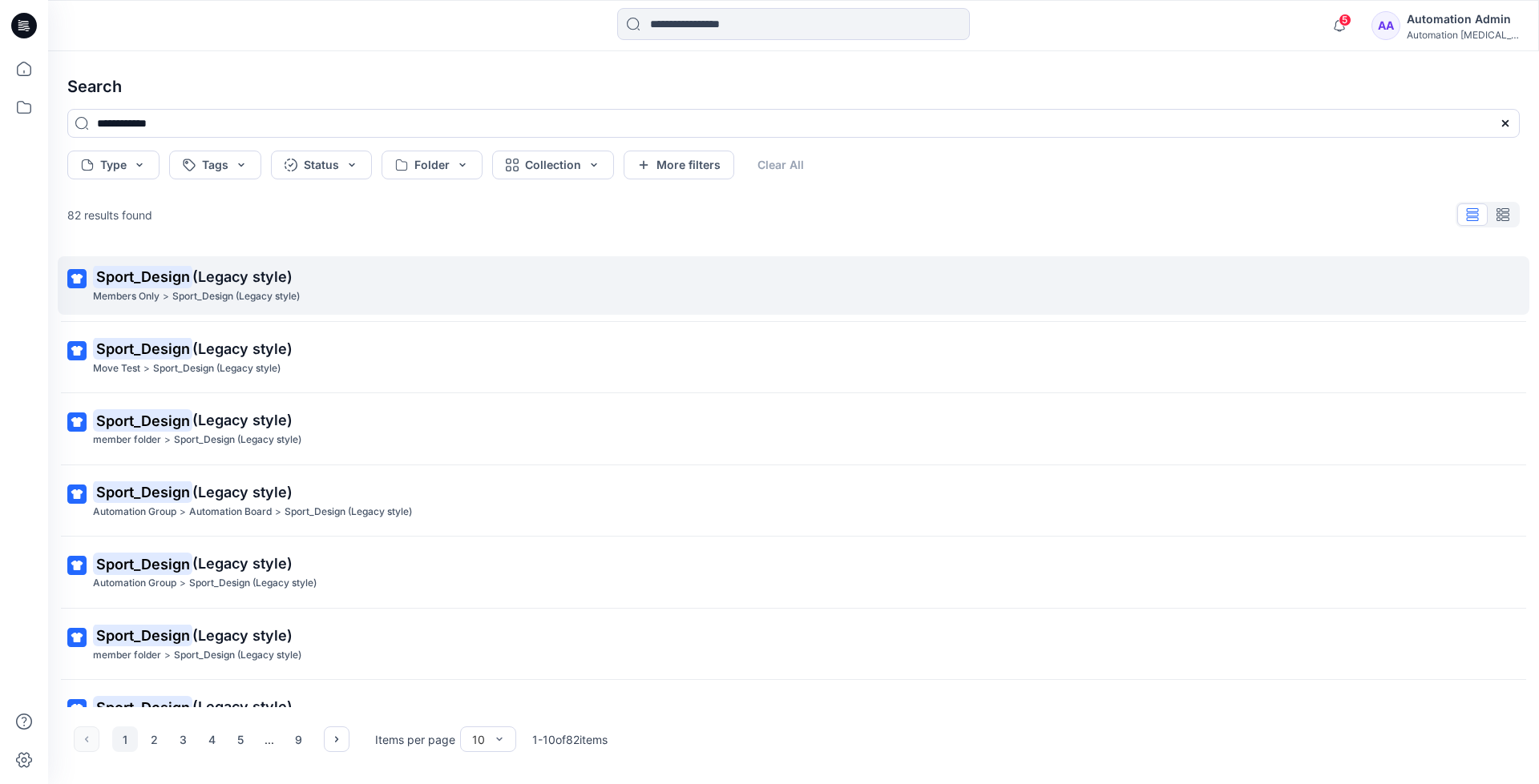
click at [177, 277] on mark "Sport_Design" at bounding box center [142, 276] width 100 height 23
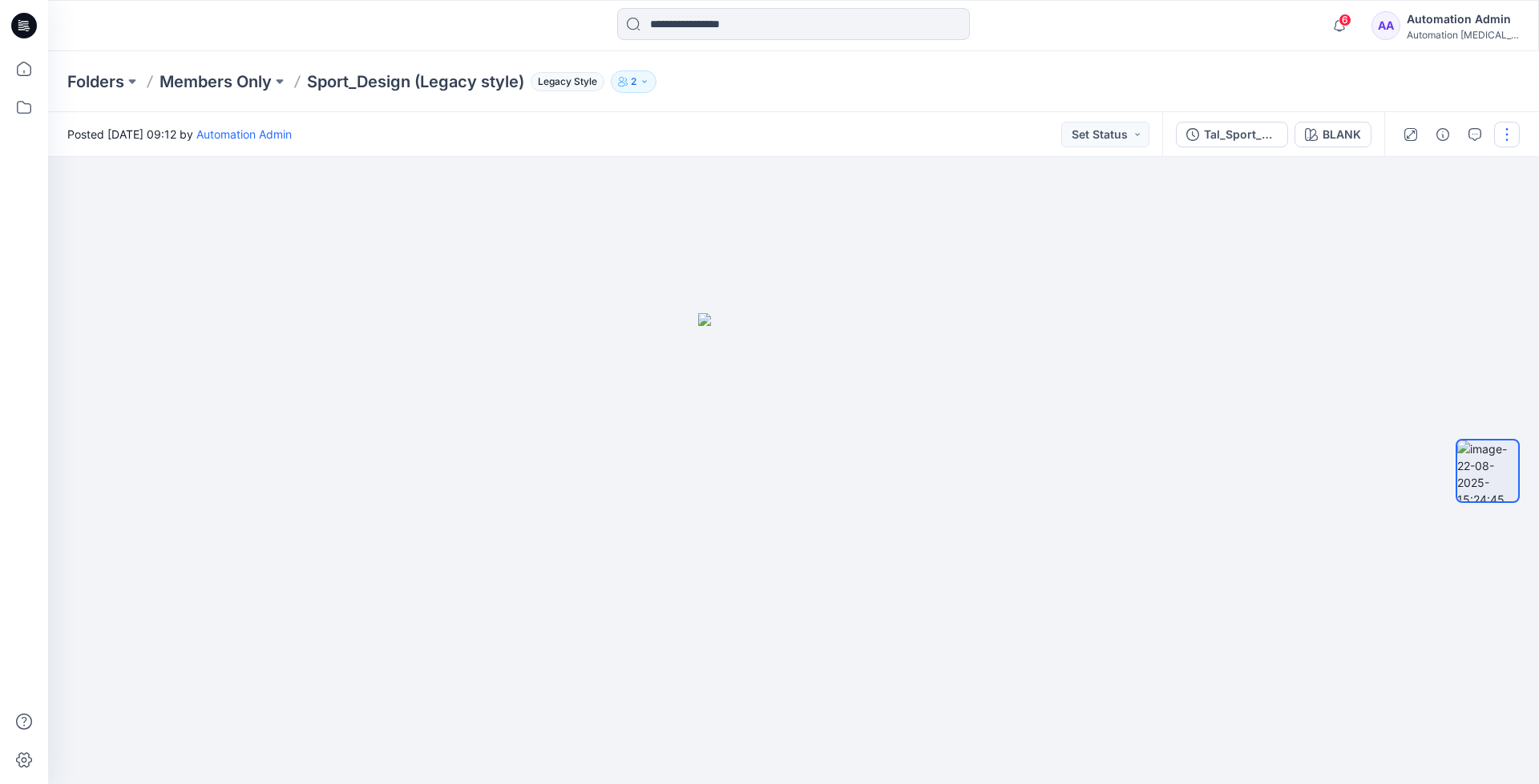
click at [1501, 129] on button "button" at bounding box center [1506, 135] width 26 height 26
click at [1412, 289] on p "Move to..." at bounding box center [1420, 290] width 52 height 17
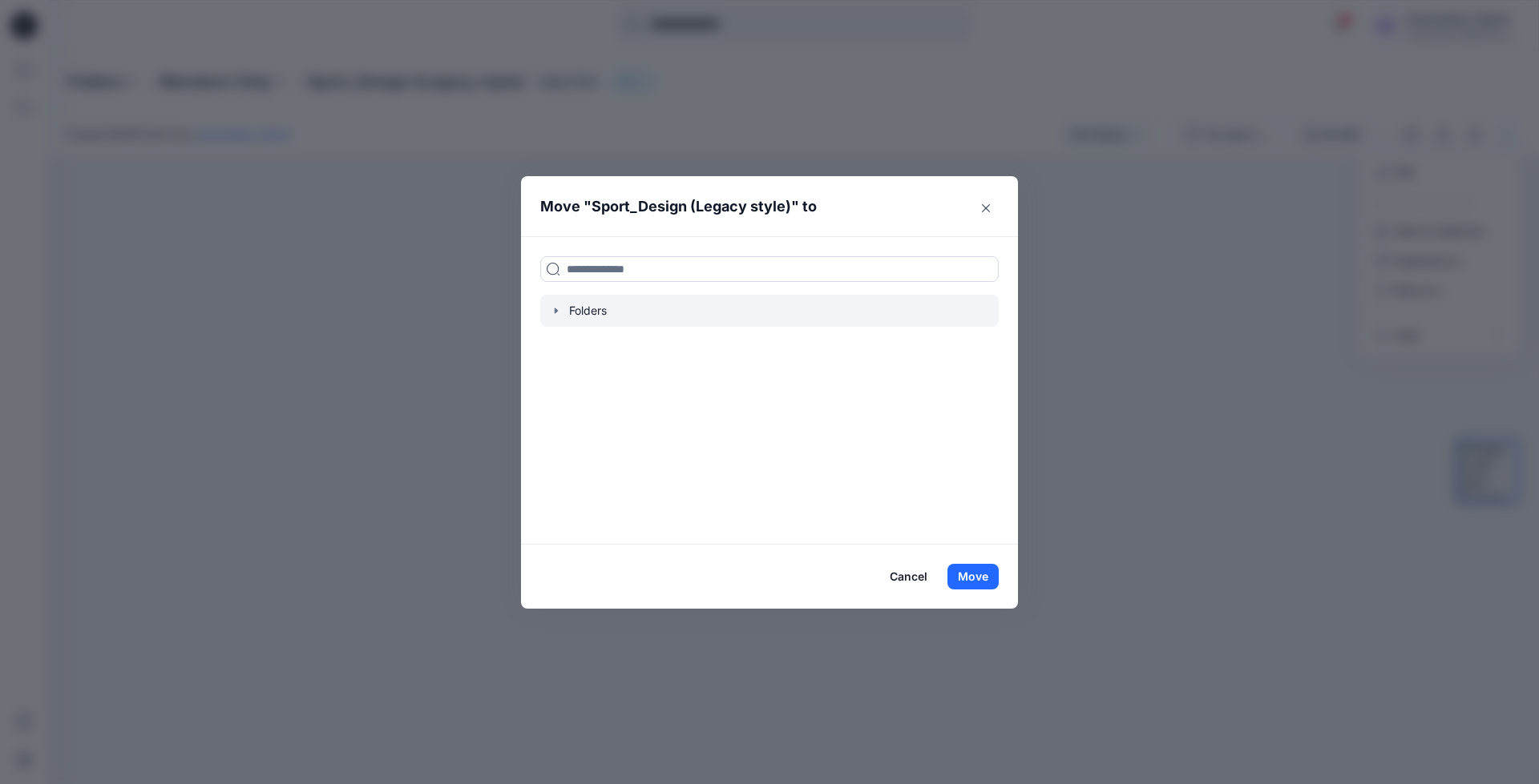
click at [560, 311] on icon "button" at bounding box center [556, 310] width 13 height 13
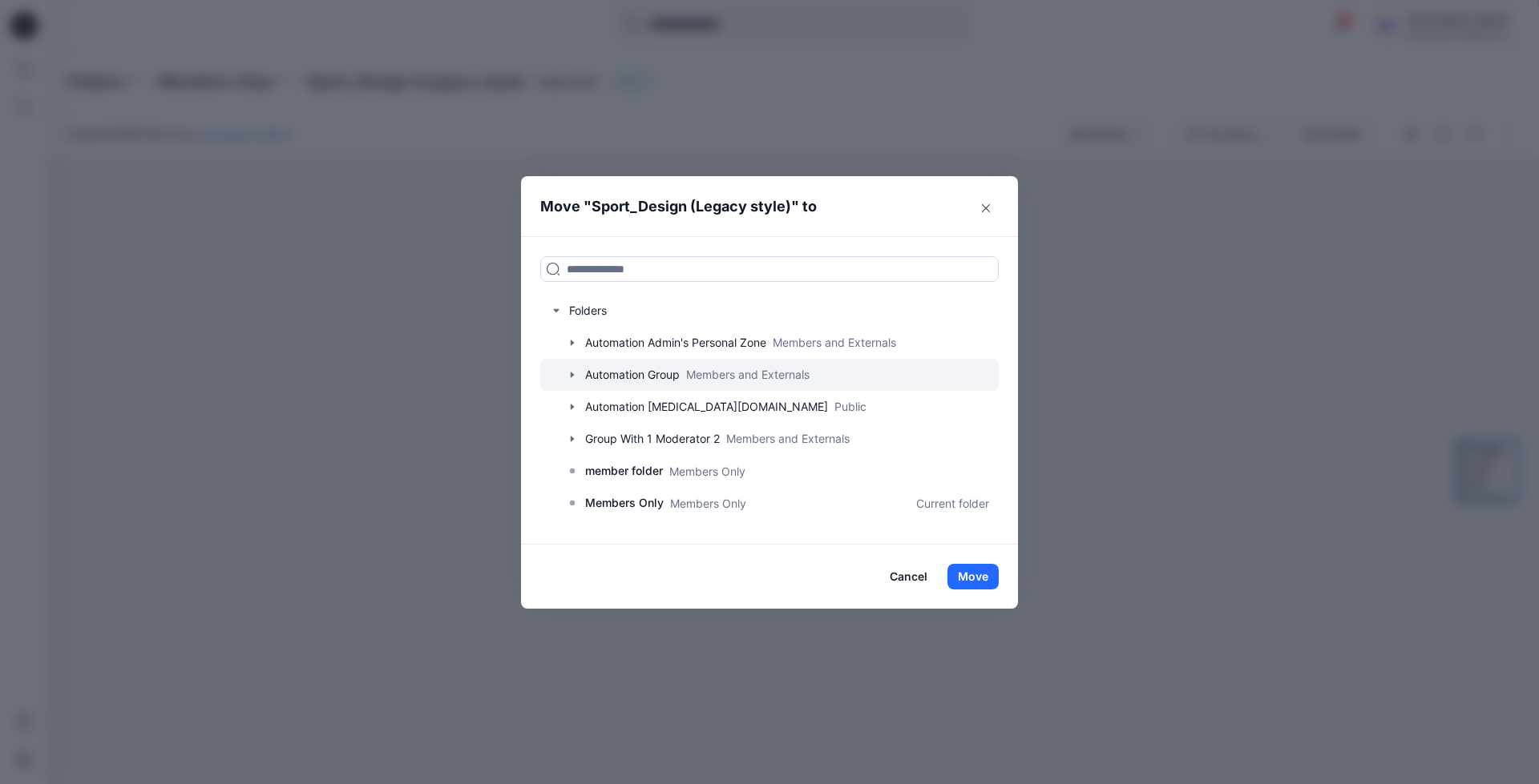
click at [612, 372] on div at bounding box center [769, 374] width 458 height 33
click at [573, 374] on icon "button" at bounding box center [571, 374] width 13 height 13
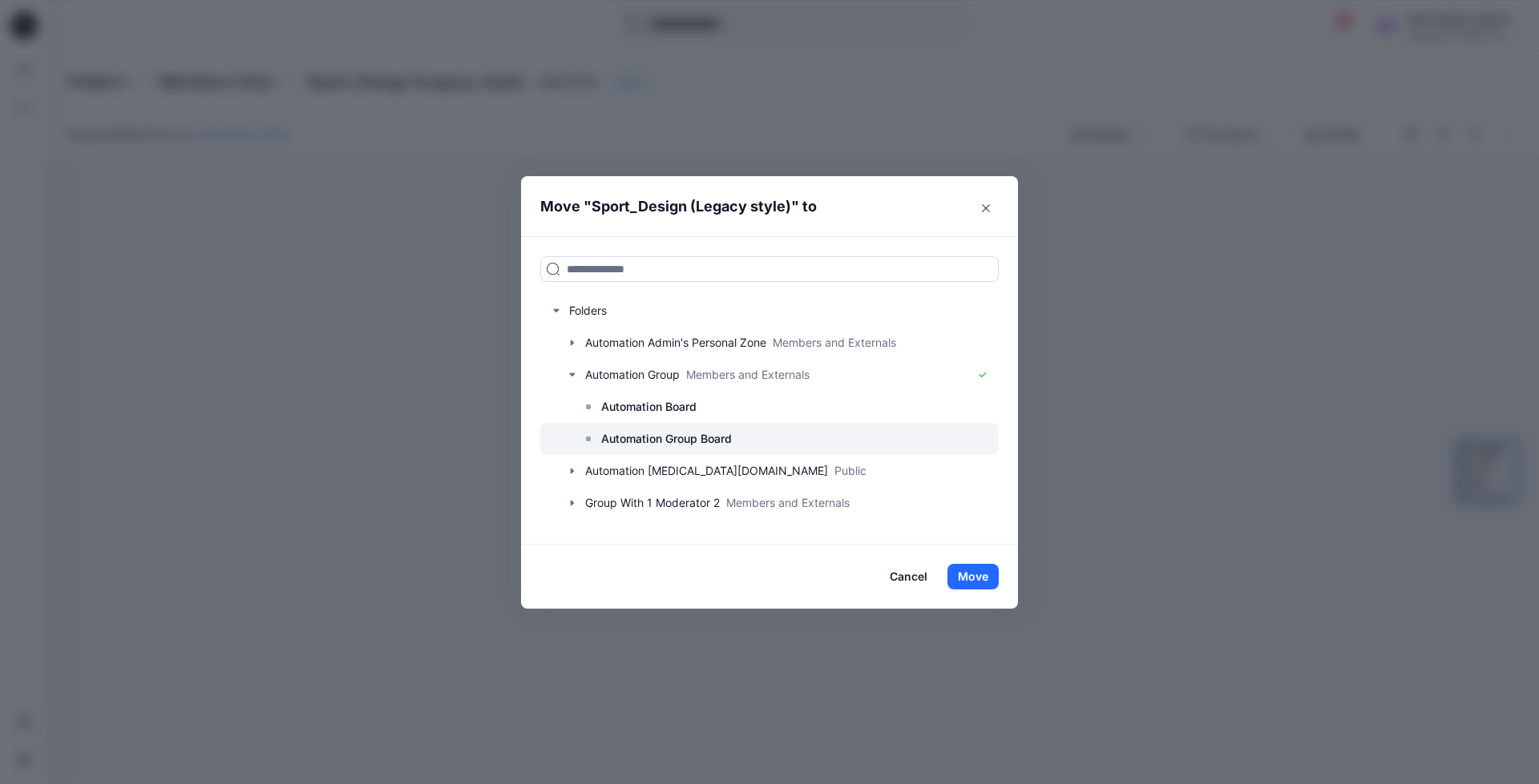
click at [653, 432] on p "Automation Group Board" at bounding box center [666, 439] width 131 height 20
click at [977, 578] on button "Move" at bounding box center [972, 577] width 51 height 26
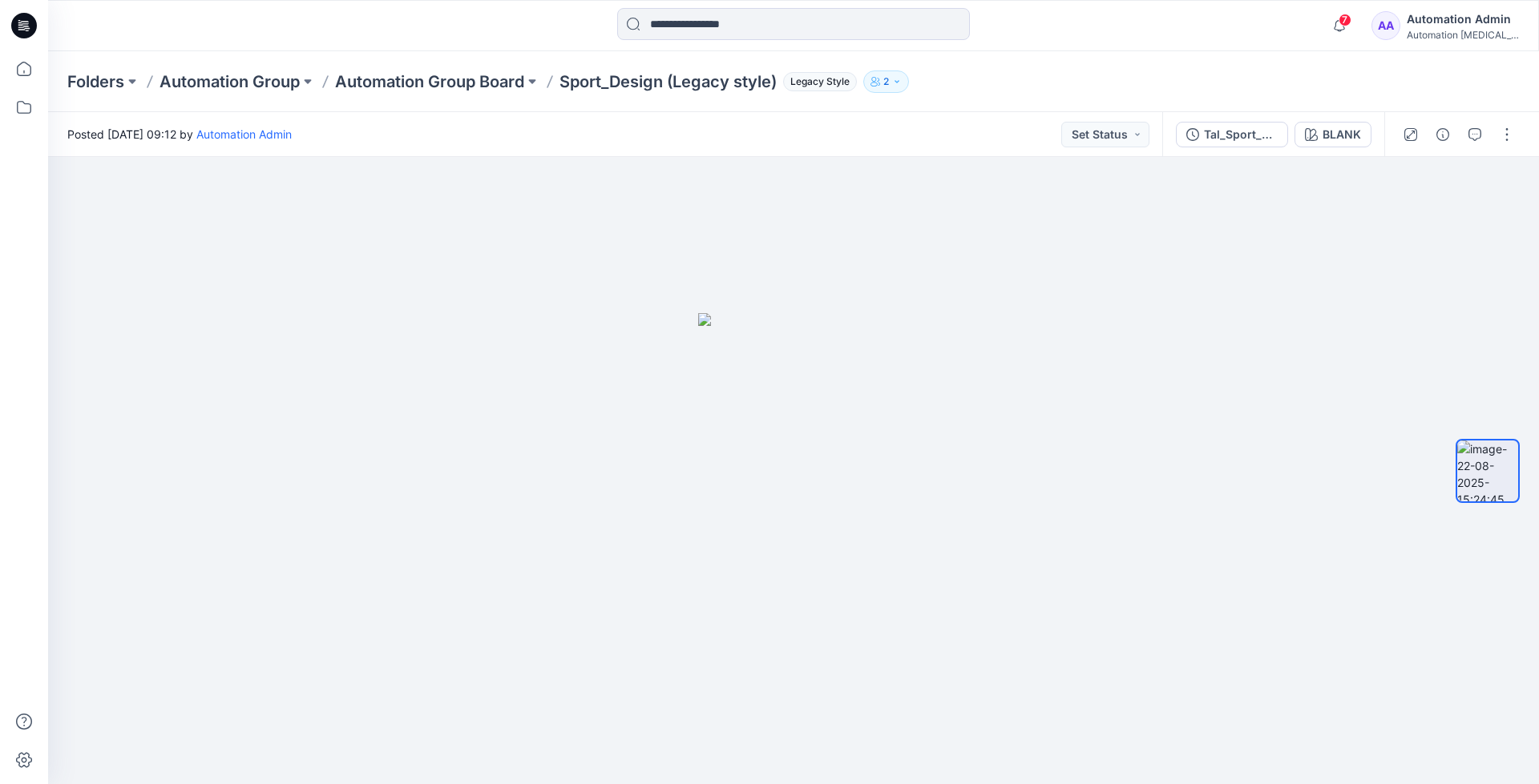
click at [1454, 25] on div "Automation Admin" at bounding box center [1462, 20] width 112 height 20
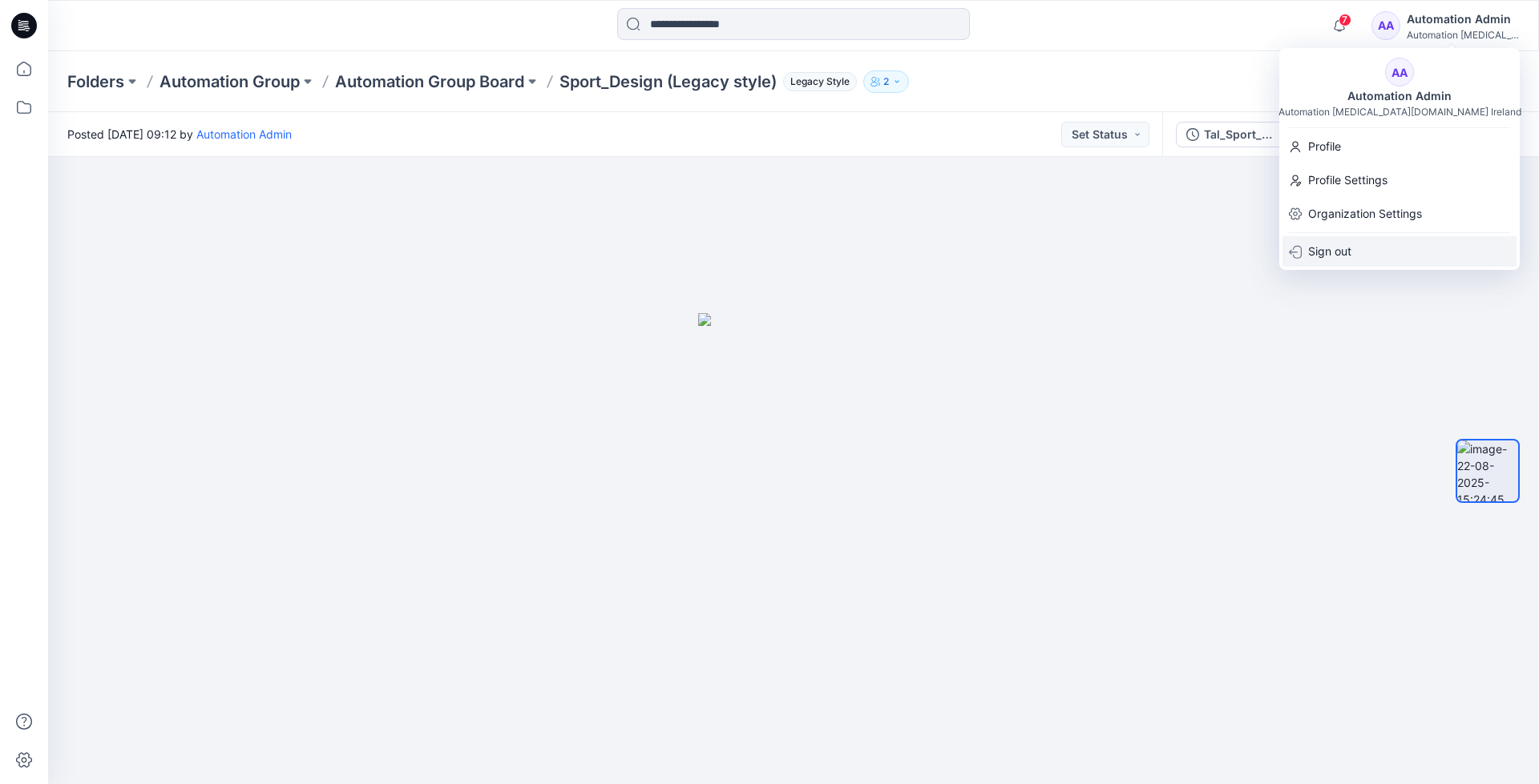
click at [1324, 255] on p "Sign out" at bounding box center [1329, 251] width 43 height 31
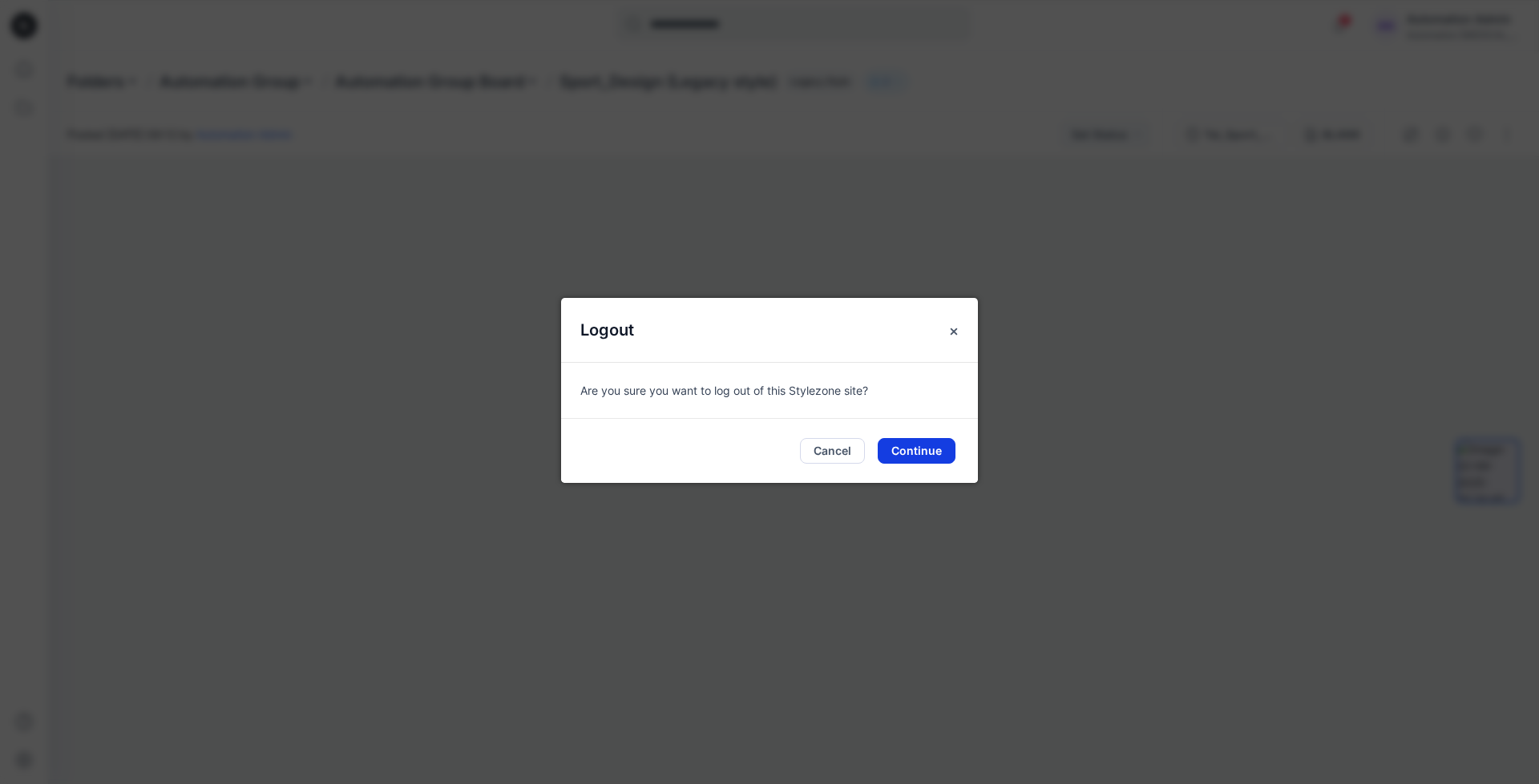
click at [928, 447] on button "Continue" at bounding box center [916, 451] width 78 height 26
